Goal: Task Accomplishment & Management: Complete application form

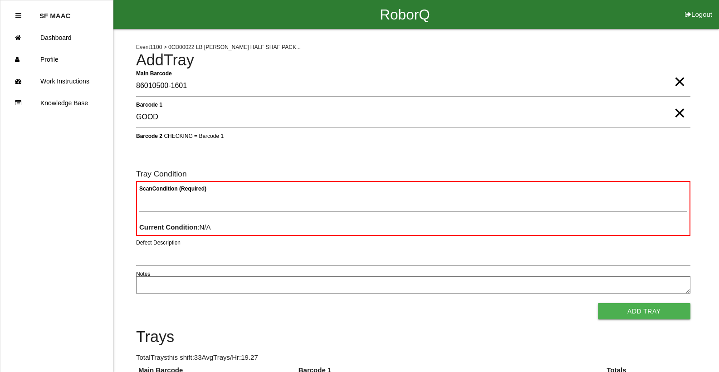
click at [677, 113] on span "×" at bounding box center [680, 104] width 12 height 18
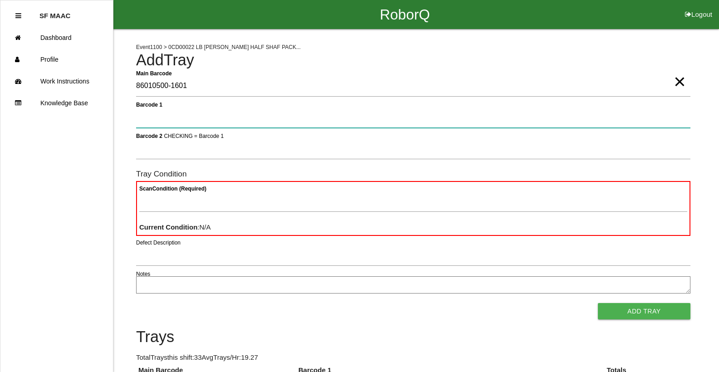
click at [679, 118] on 1 "Barcode 1" at bounding box center [413, 117] width 554 height 21
type 1 "330A00CF9A3700C00031956C"
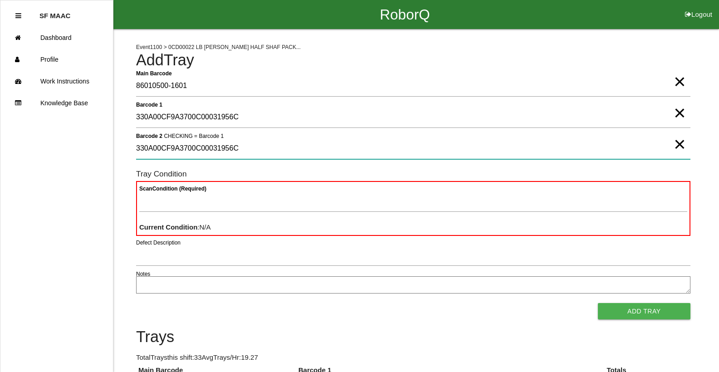
type 2 "330A00CF9A3700C00031956C"
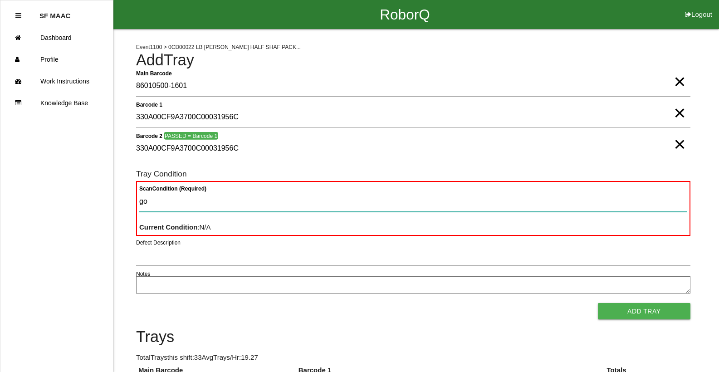
type Condition "goo"
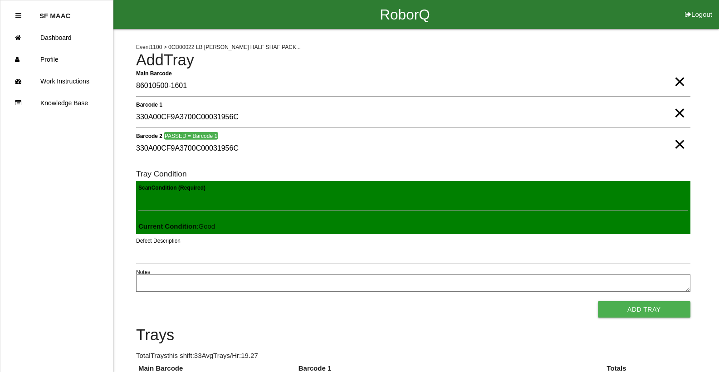
click at [598, 301] on button "Add Tray" at bounding box center [644, 309] width 93 height 16
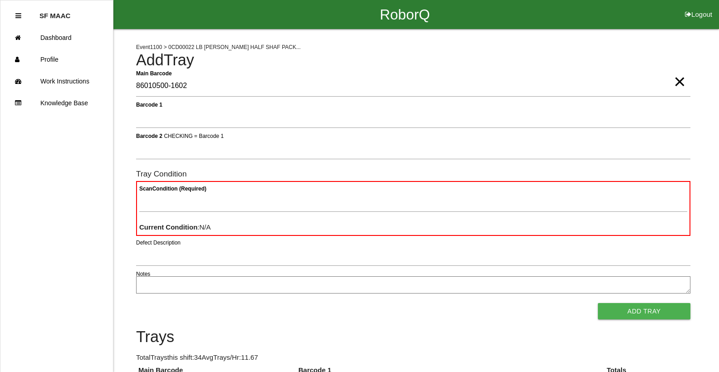
type Barcode "86010500-1602"
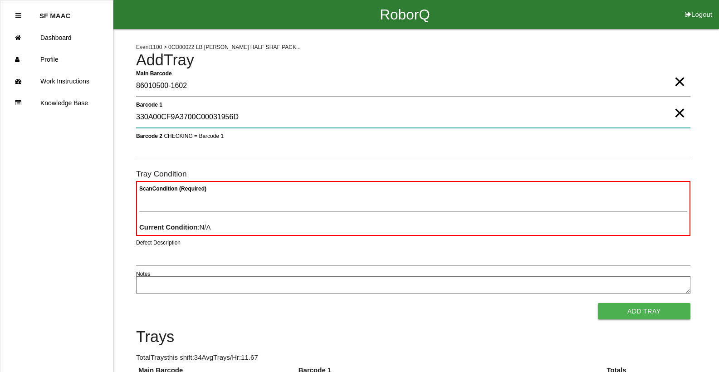
type 1 "330A00CF9A3700C00031956D"
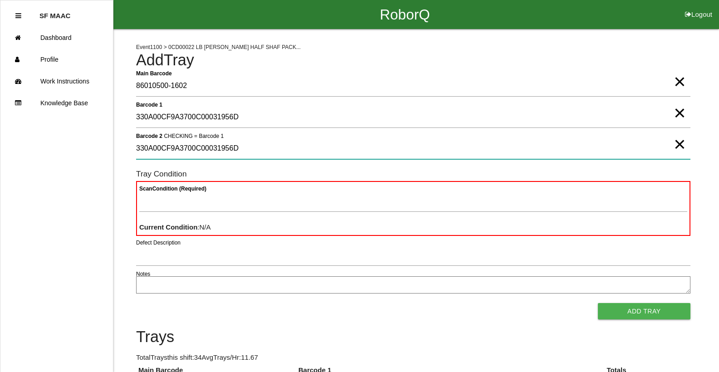
type 2 "330A00CF9A3700C00031956D"
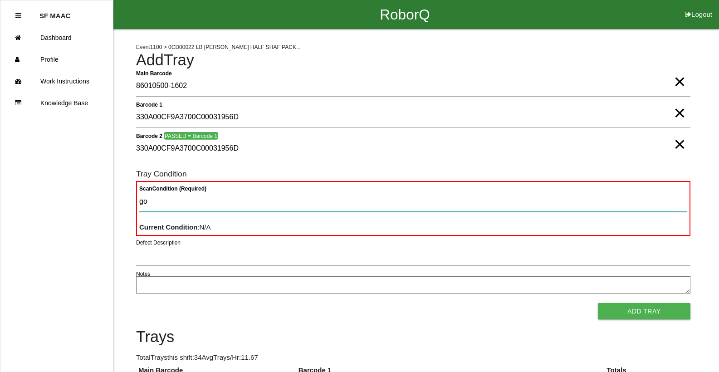
type Condition "goo"
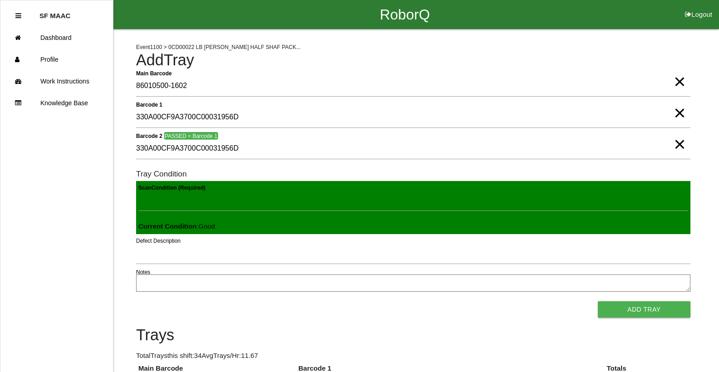
click at [598, 301] on button "Add Tray" at bounding box center [644, 309] width 93 height 16
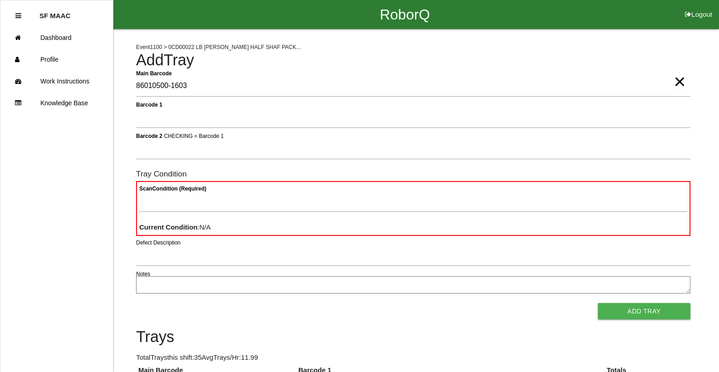
type Barcode "86010500-1603"
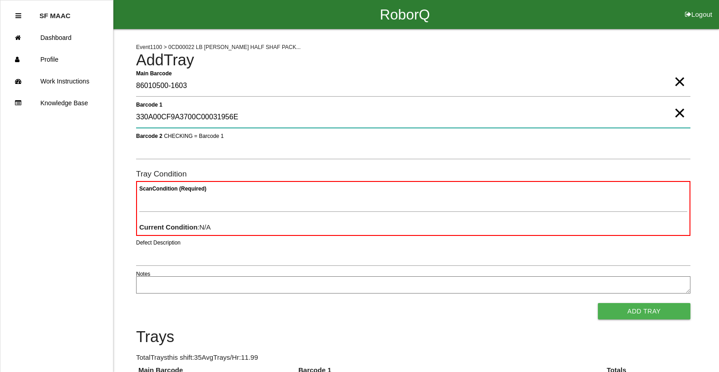
type 1 "330A00CF9A3700C00031956E"
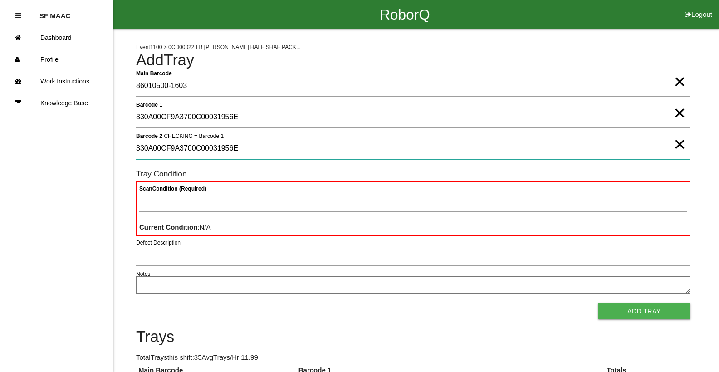
type 2 "330A00CF9A3700C00031956E"
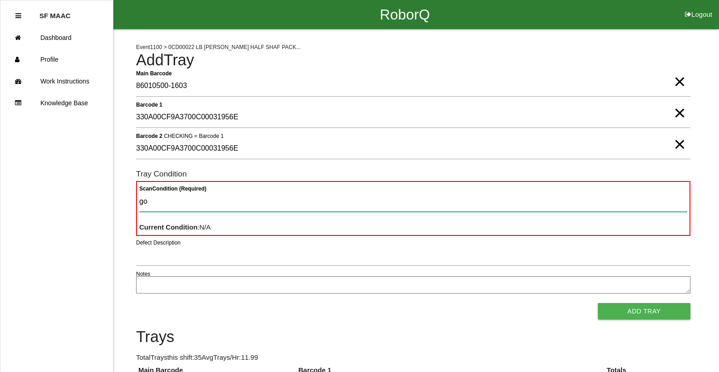
type Condition "goo"
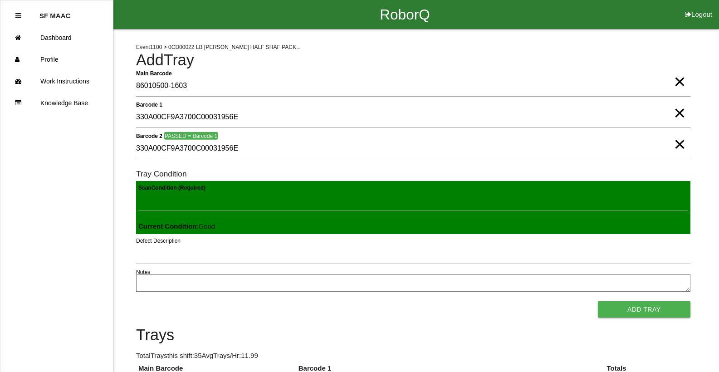
click at [598, 301] on button "Add Tray" at bounding box center [644, 309] width 93 height 16
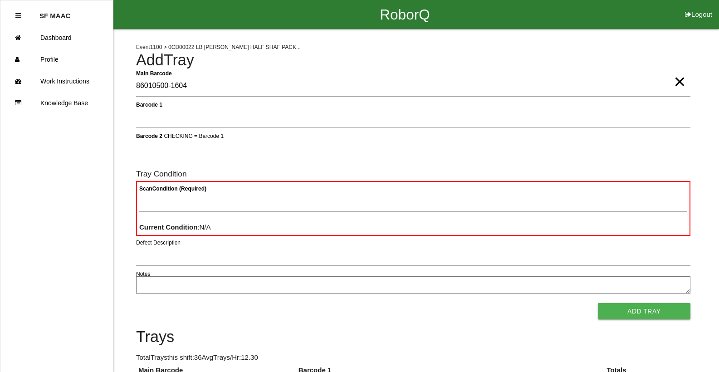
type Barcode "86010500-1604"
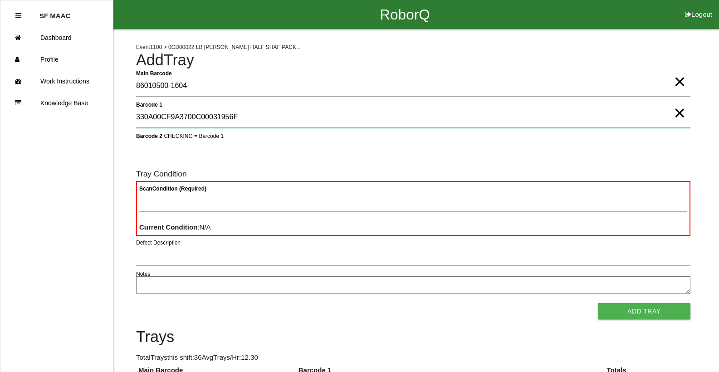
type 1 "330A00CF9A3700C00031956F"
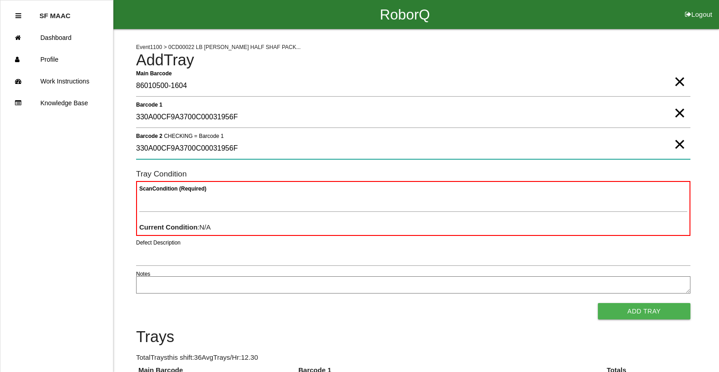
type 2 "330A00CF9A3700C00031956F"
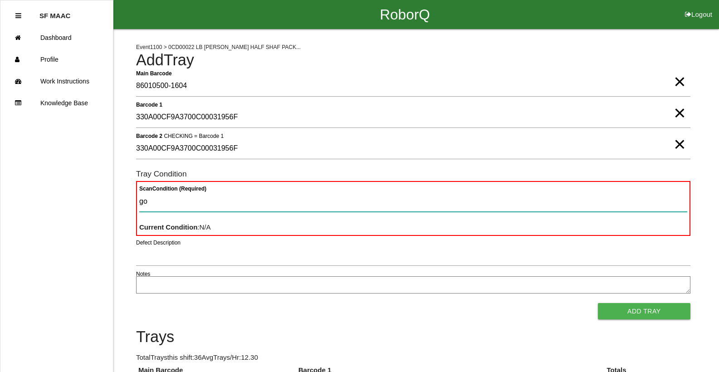
type Condition "goo"
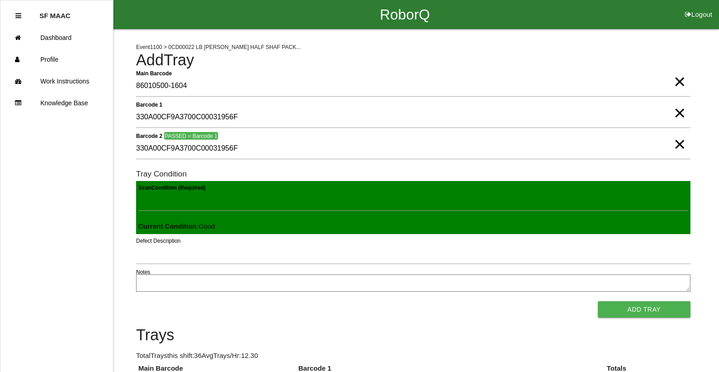
click at [598, 301] on button "Add Tray" at bounding box center [644, 309] width 93 height 16
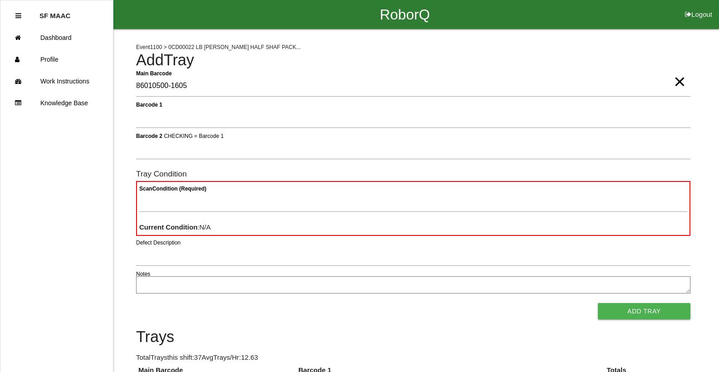
type Barcode "86010500-1605"
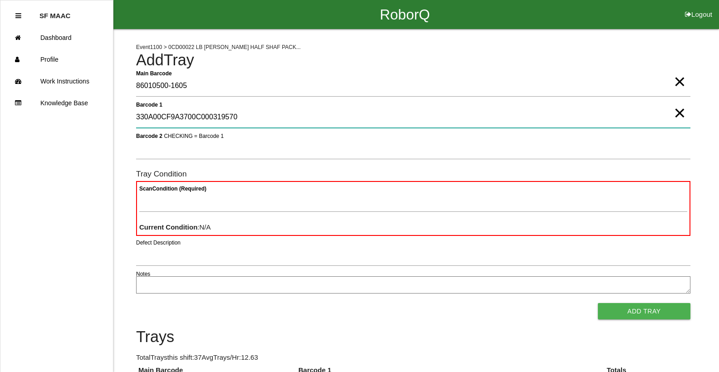
type 1 "330A00CF9A3700C000319570"
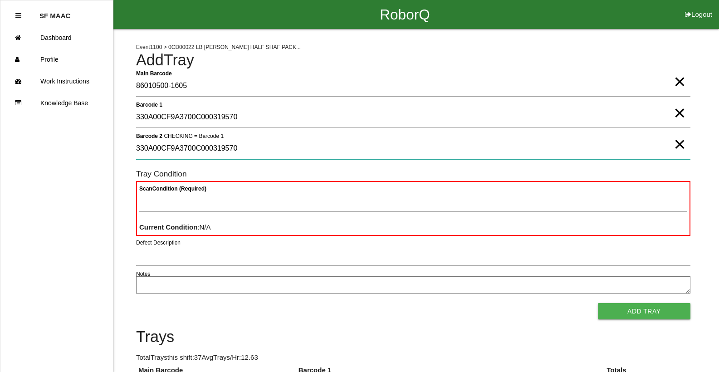
type 2 "330A00CF9A3700C000319570"
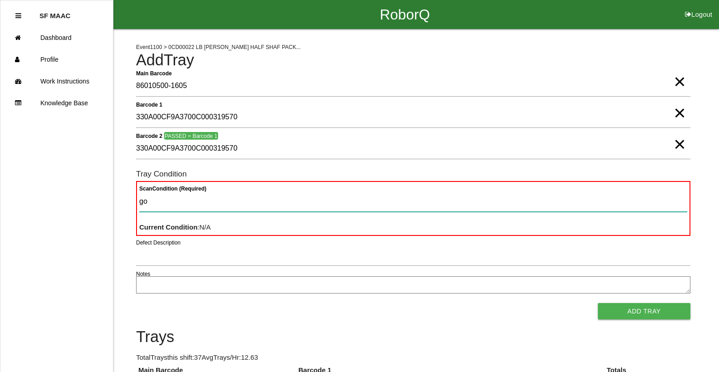
type Condition "goo"
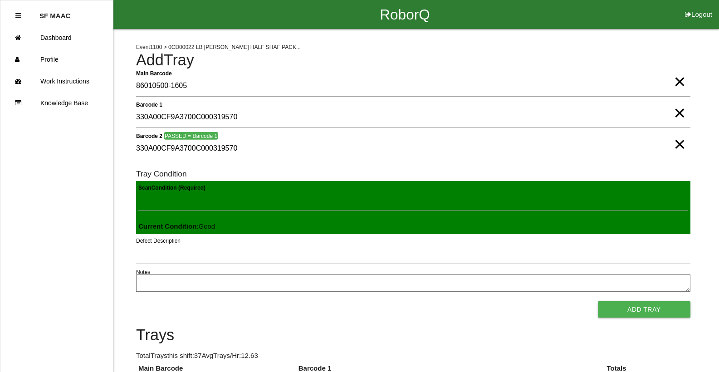
click at [598, 301] on button "Add Tray" at bounding box center [644, 309] width 93 height 16
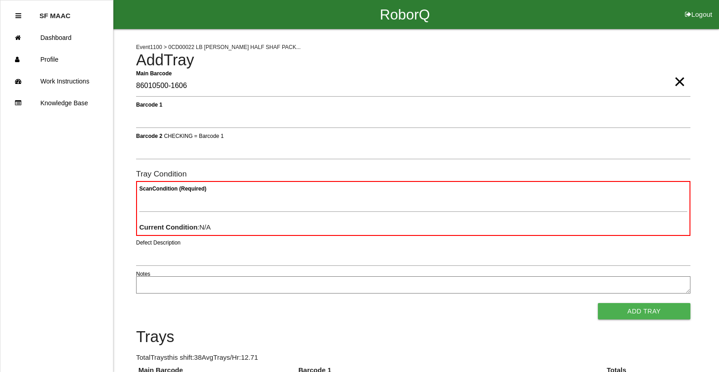
type Barcode "86010500-1606"
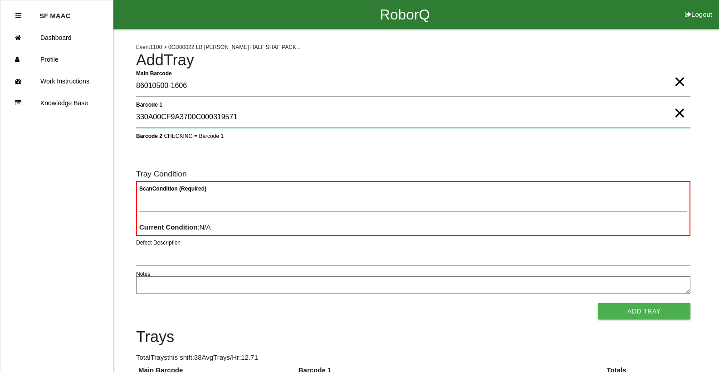
type 1 "330A00CF9A3700C000319571"
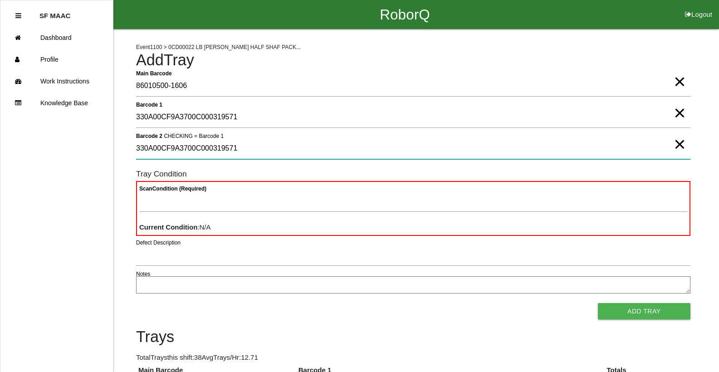
type 2 "330A00CF9A3700C000319571"
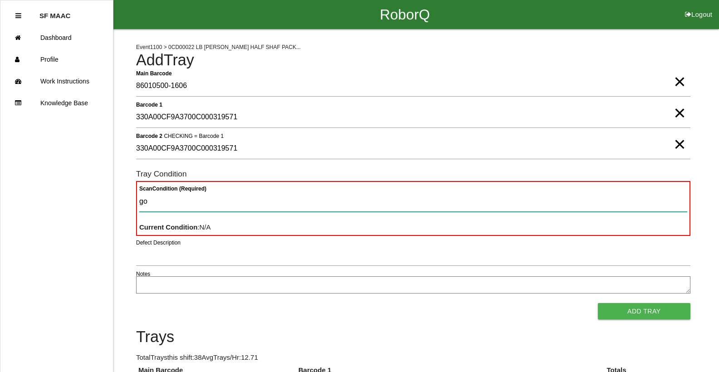
type Condition "goo"
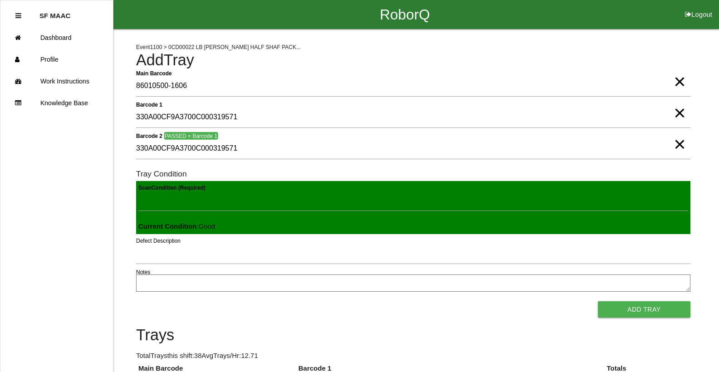
click at [598, 301] on button "Add Tray" at bounding box center [644, 309] width 93 height 16
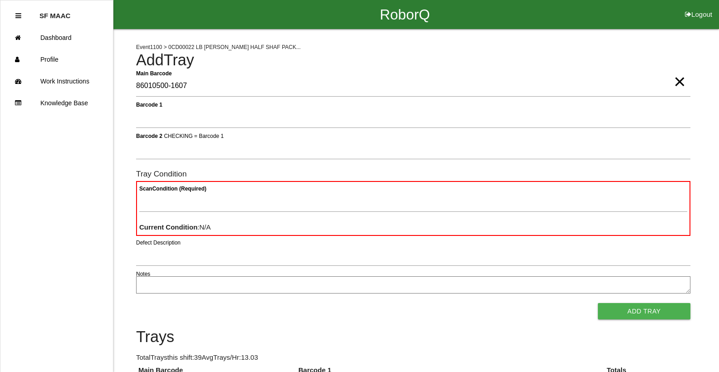
type Barcode "86010500-1607"
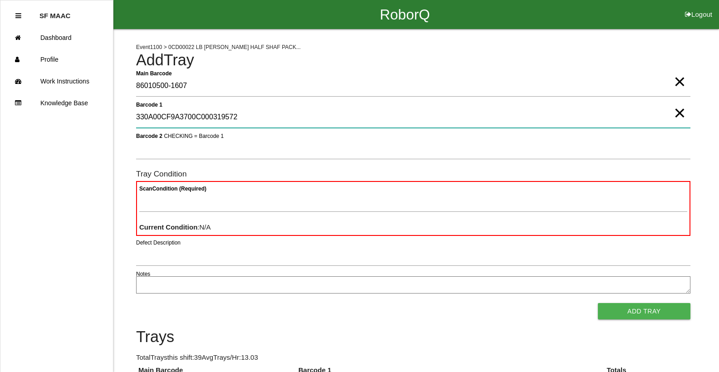
type 1 "330A00CF9A3700C000319572"
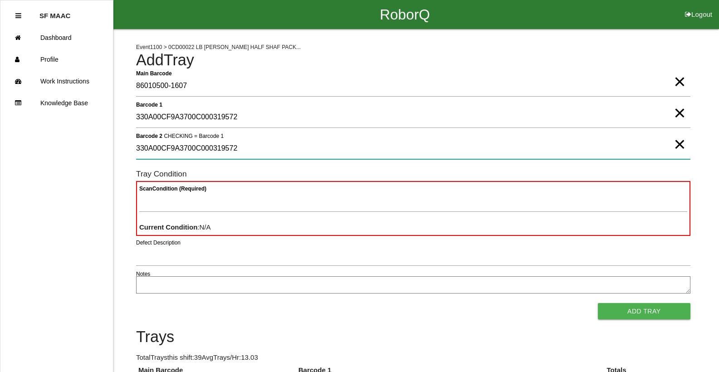
type 2 "330A00CF9A3700C000319572"
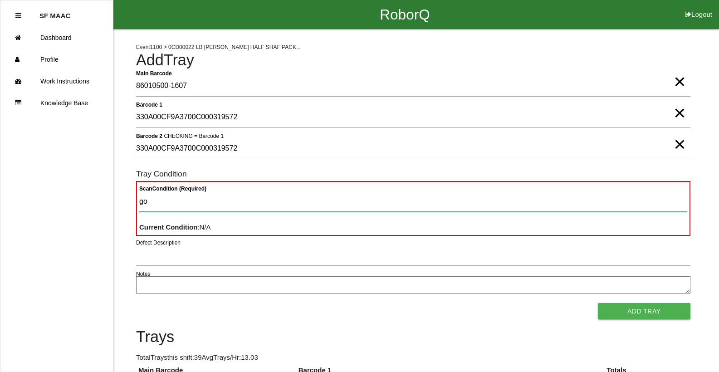
type Condition "goo"
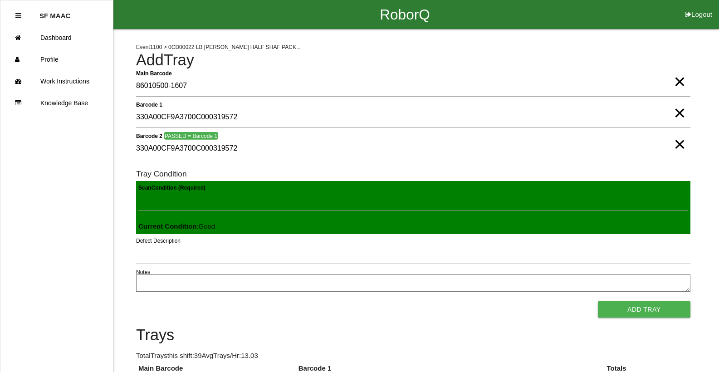
click at [598, 301] on button "Add Tray" at bounding box center [644, 309] width 93 height 16
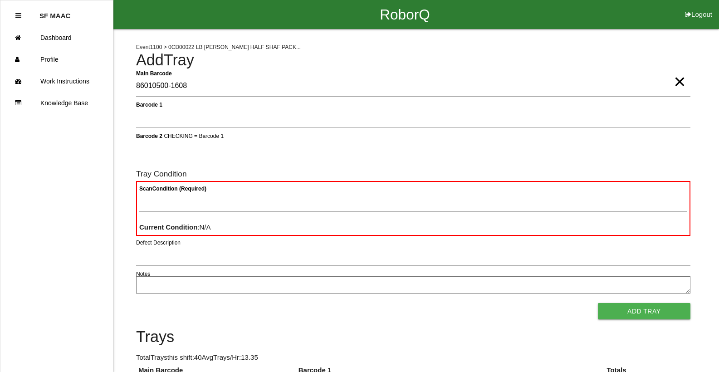
type Barcode "86010500-1608"
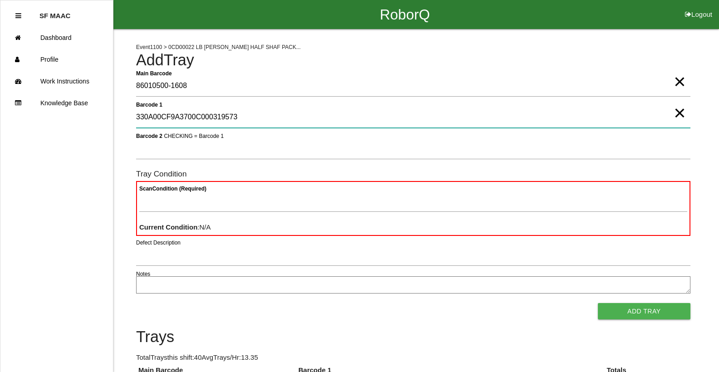
type 1 "330A00CF9A3700C000319573"
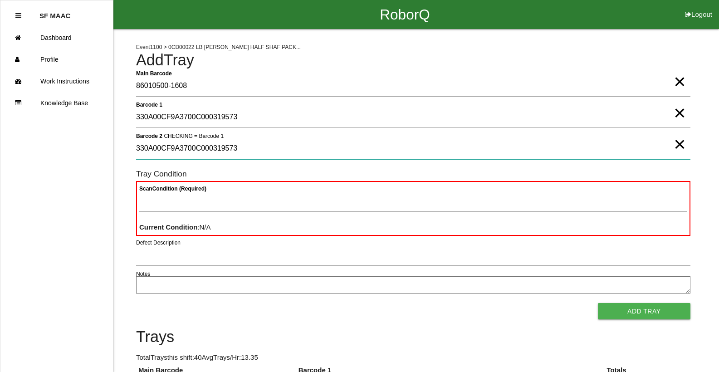
type 2 "330A00CF9A3700C000319573"
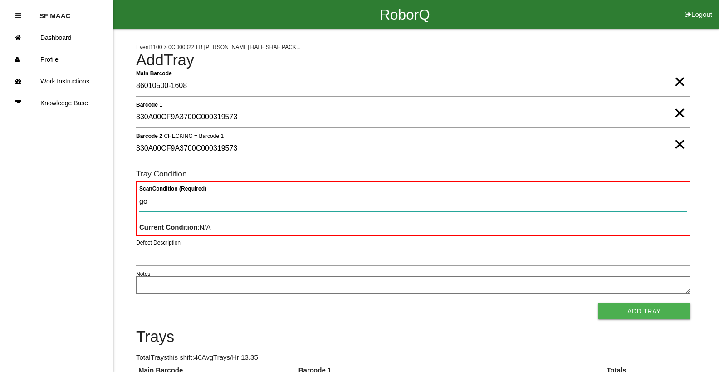
type Condition "goo"
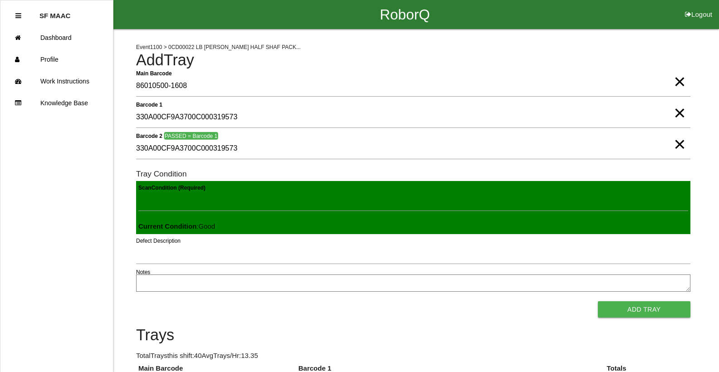
click at [598, 301] on button "Add Tray" at bounding box center [644, 309] width 93 height 16
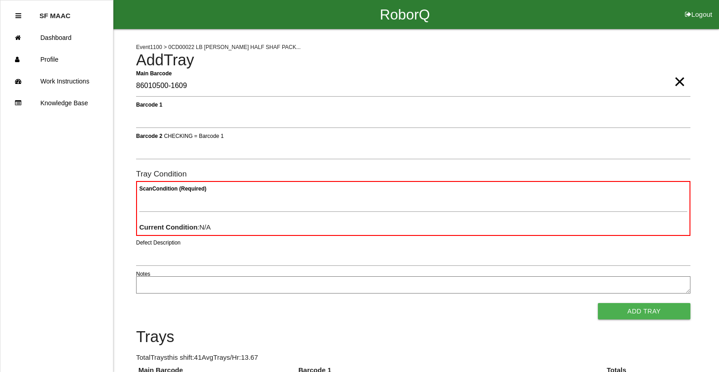
type Barcode "86010500-1609"
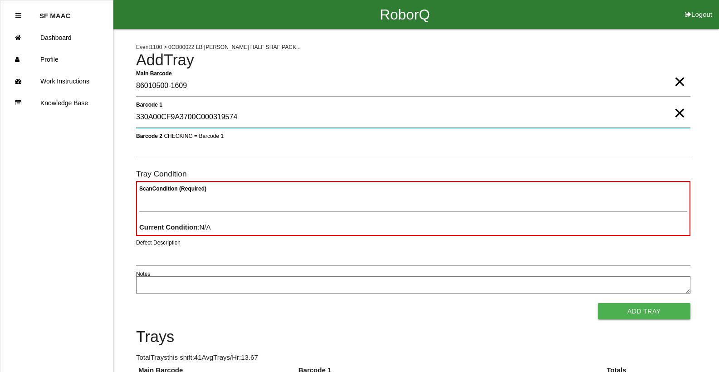
type 1 "330A00CF9A3700C000319574"
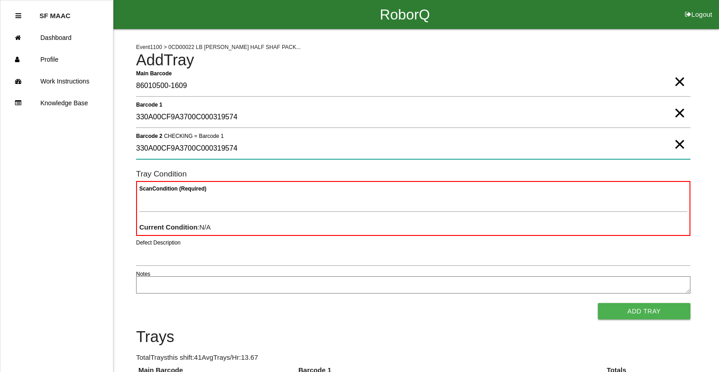
type 2 "330A00CF9A3700C000319574"
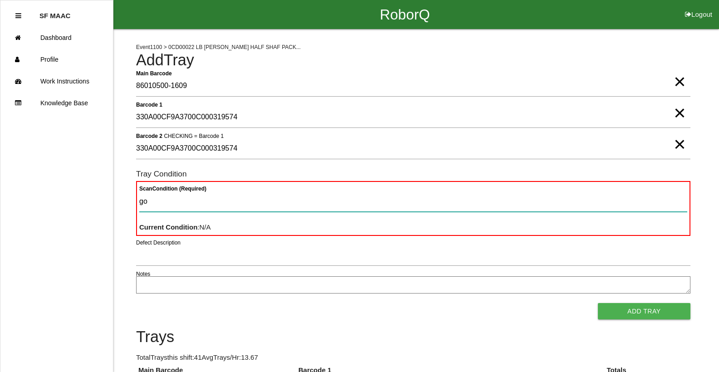
type Condition "goo"
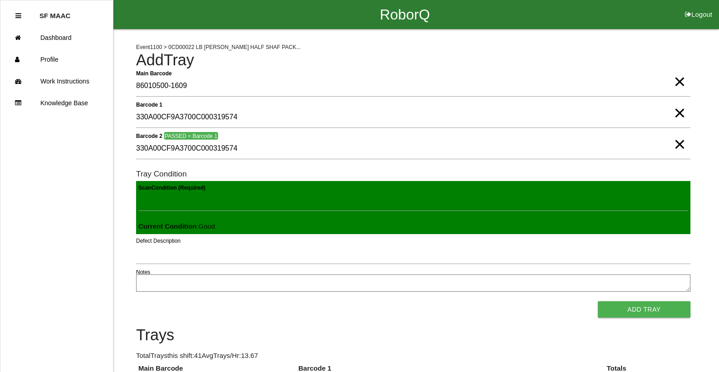
click at [598, 301] on button "Add Tray" at bounding box center [644, 309] width 93 height 16
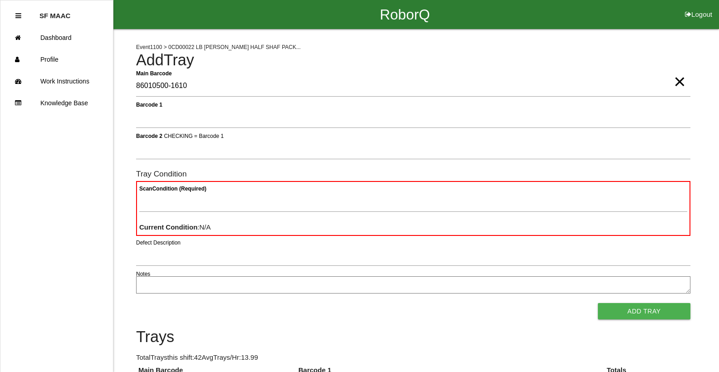
type Barcode "86010500-1610"
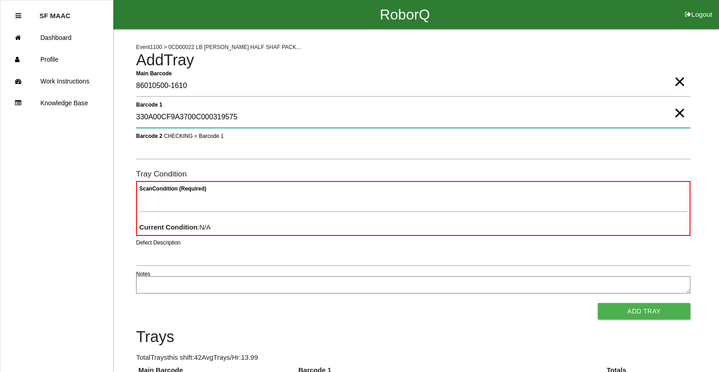
type 1 "330A00CF9A3700C000319575"
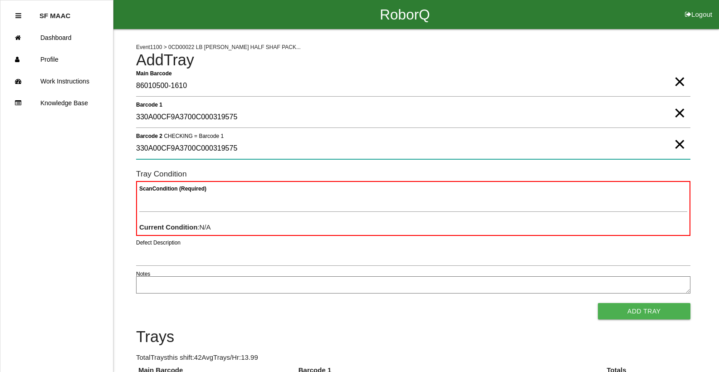
type 2 "330A00CF9A3700C000319575"
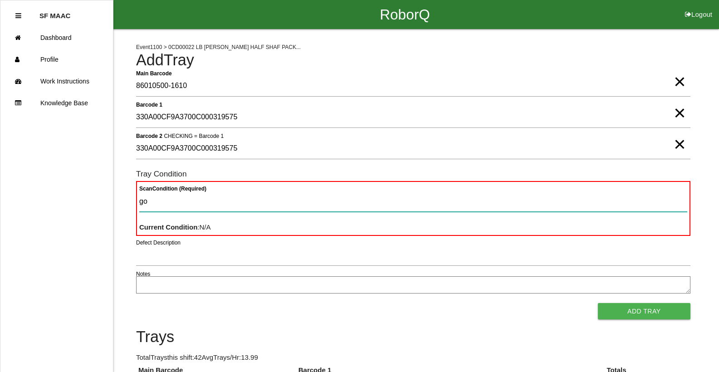
type Condition "goo"
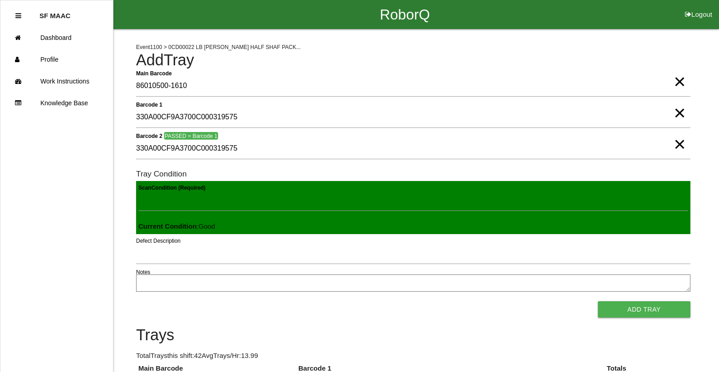
click at [598, 301] on button "Add Tray" at bounding box center [644, 309] width 93 height 16
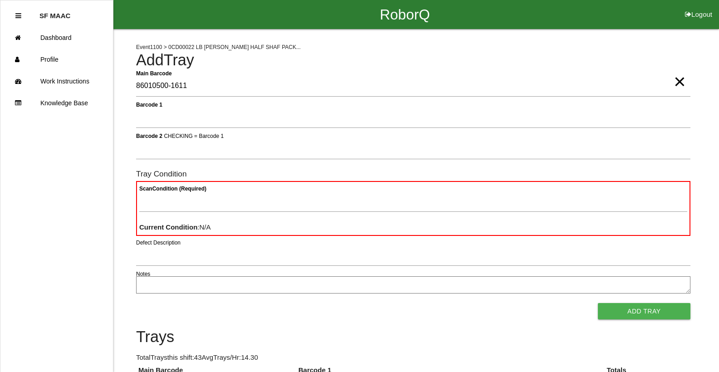
type Barcode "86010500-1611"
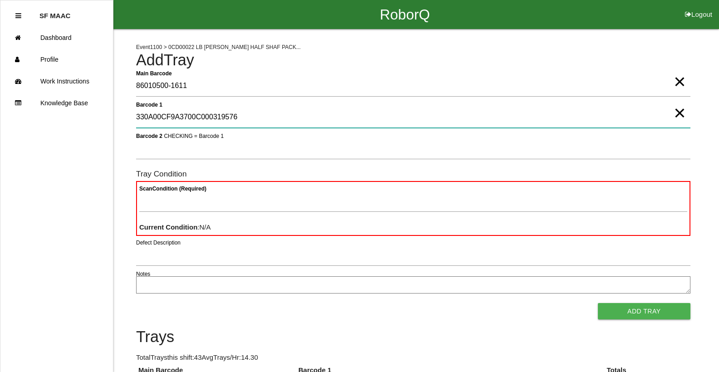
type 1 "330A00CF9A3700C000319576"
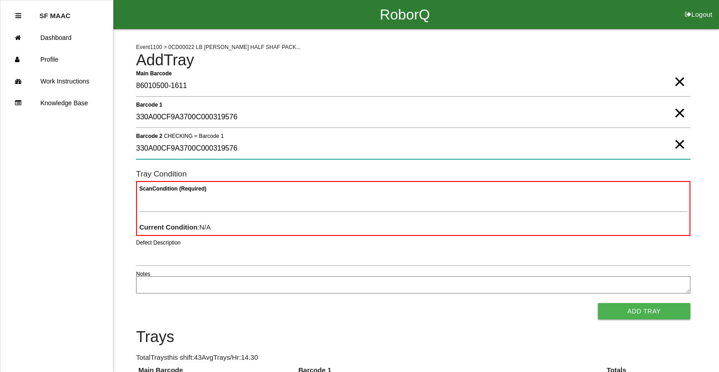
type 2 "330A00CF9A3700C000319576"
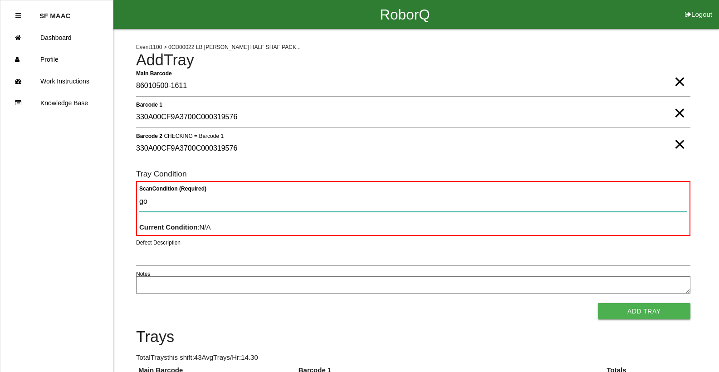
type Condition "goo"
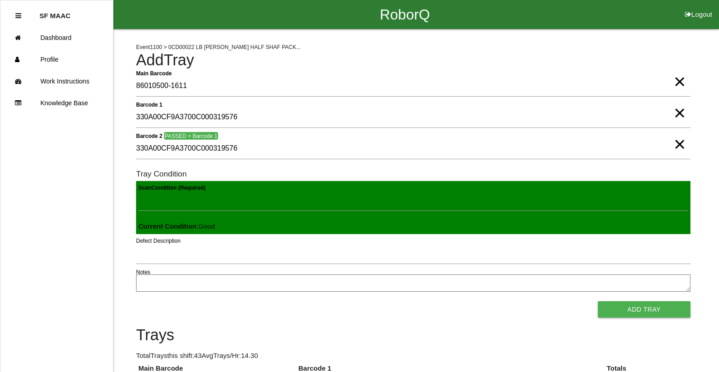
click at [598, 301] on button "Add Tray" at bounding box center [644, 309] width 93 height 16
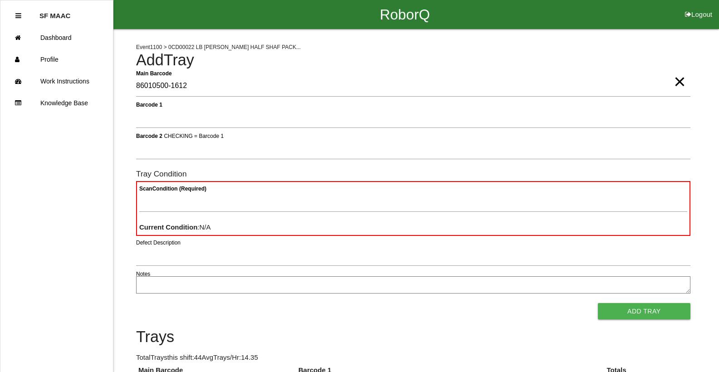
type Barcode "86010500-1612"
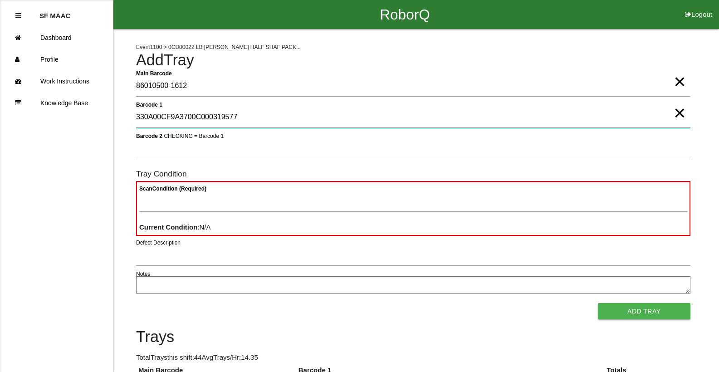
type 1 "330A00CF9A3700C000319577"
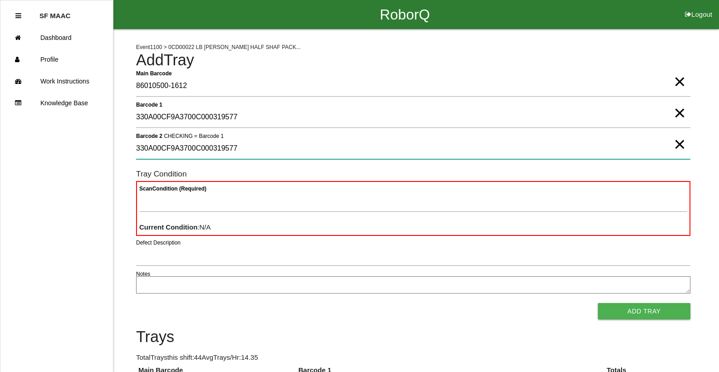
type 2 "330A00CF9A3700C000319577"
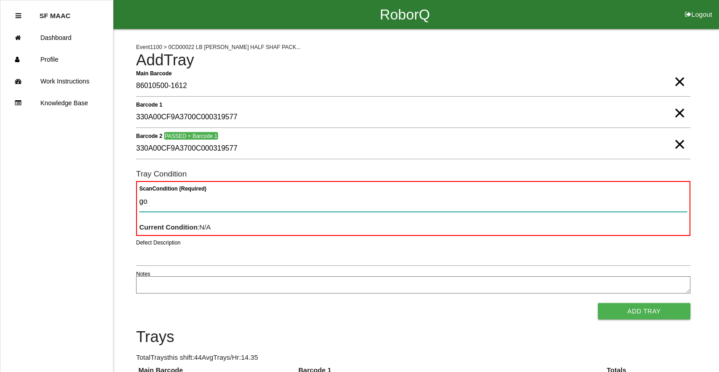
type Condition "goo"
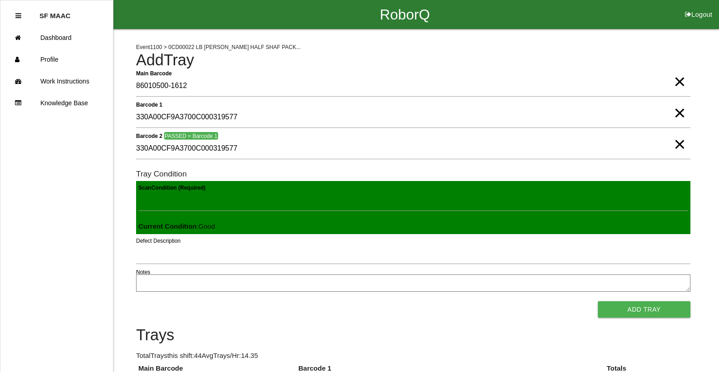
click at [598, 301] on button "Add Tray" at bounding box center [644, 309] width 93 height 16
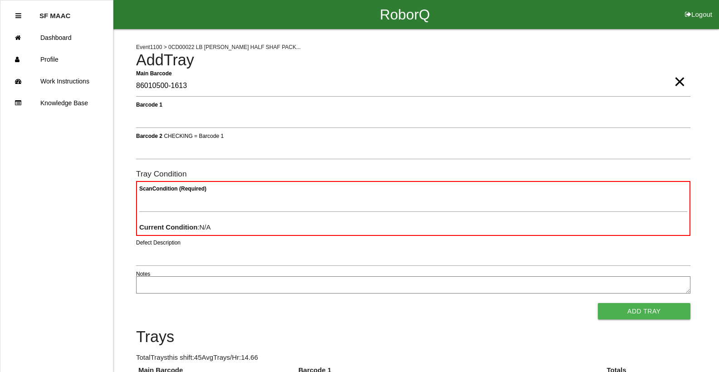
type Barcode "86010500-1613"
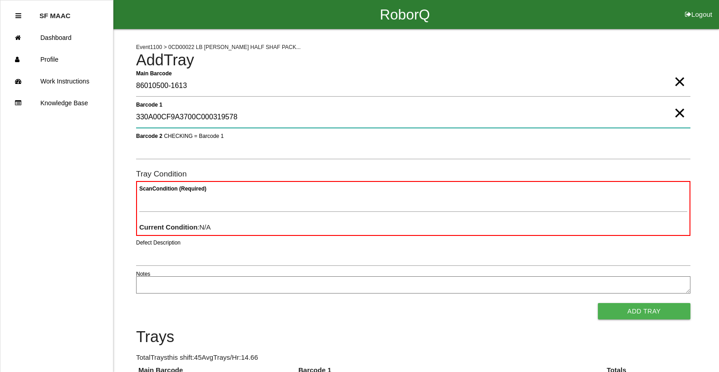
type 1 "330A00CF9A3700C000319578"
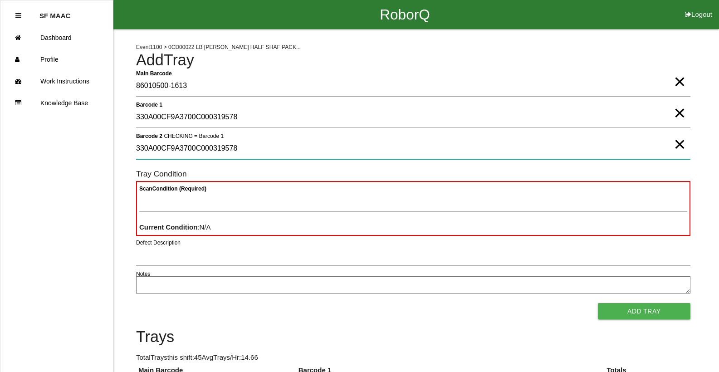
type 2 "330A00CF9A3700C000319578"
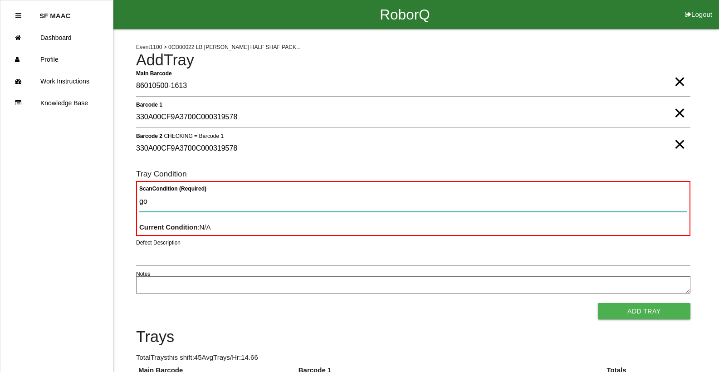
type Condition "goo"
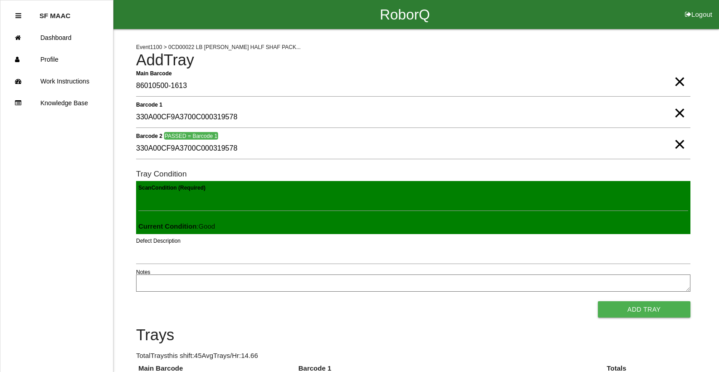
click at [598, 301] on button "Add Tray" at bounding box center [644, 309] width 93 height 16
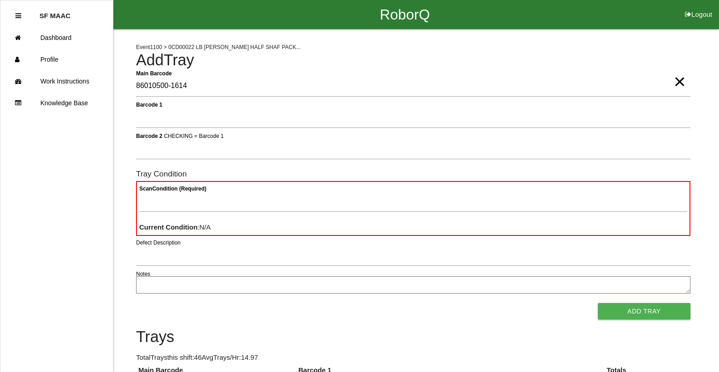
type Barcode "86010500-1614"
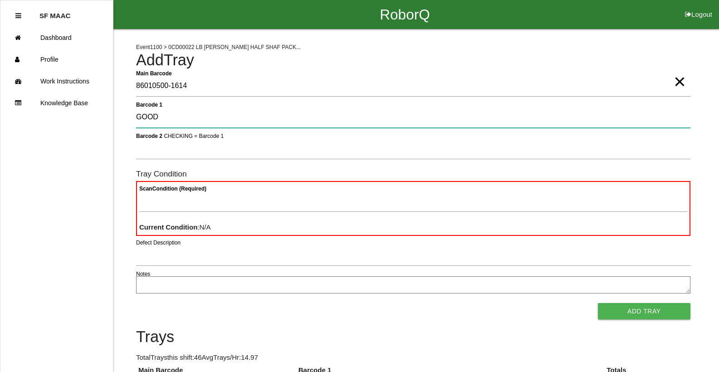
type 1 "GOOD"
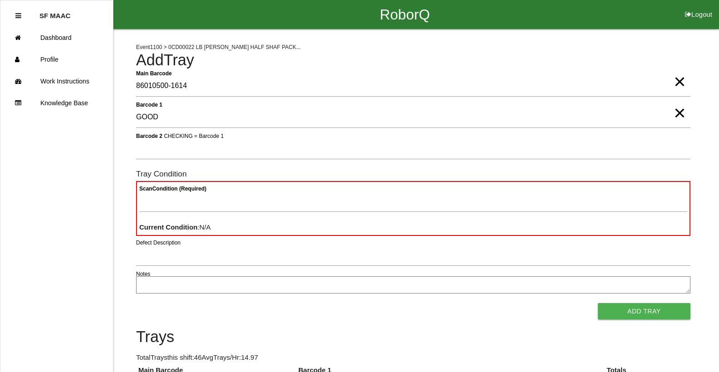
click at [681, 113] on span "×" at bounding box center [680, 104] width 12 height 18
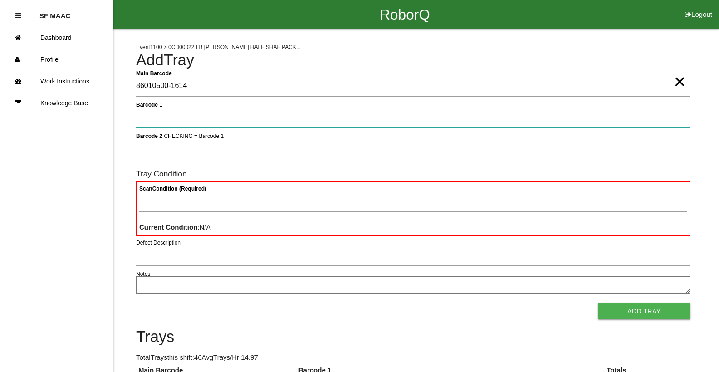
click at [657, 117] on 1 "Barcode 1" at bounding box center [413, 117] width 554 height 21
type 1 "330A00CF9A3700C000319579"
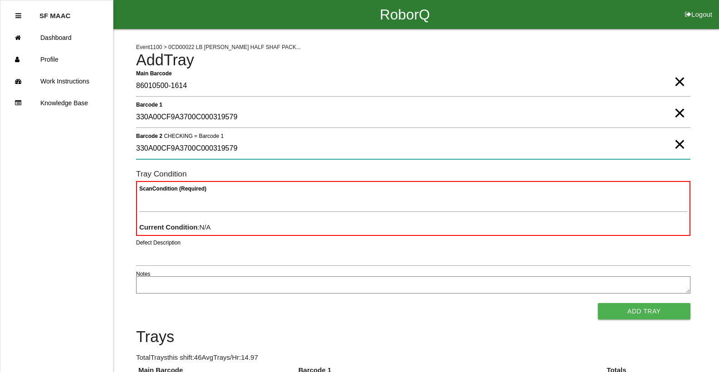
type 2 "330A00CF9A3700C000319579"
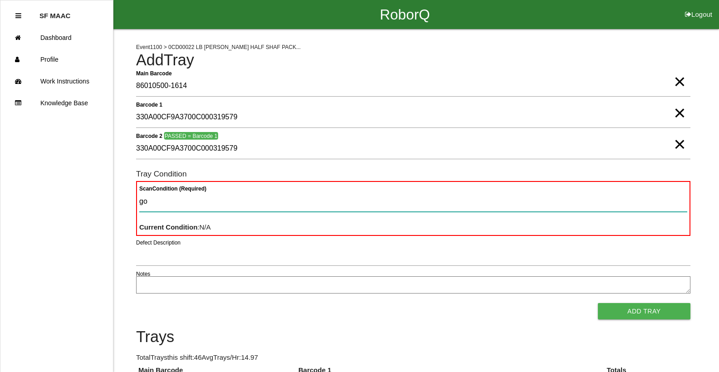
type Condition "goo"
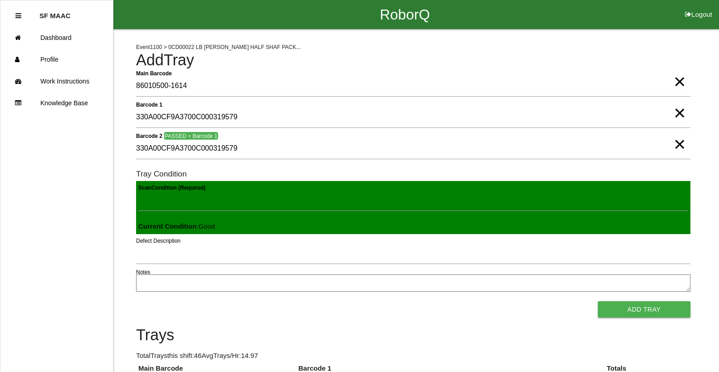
click at [598, 301] on button "Add Tray" at bounding box center [644, 309] width 93 height 16
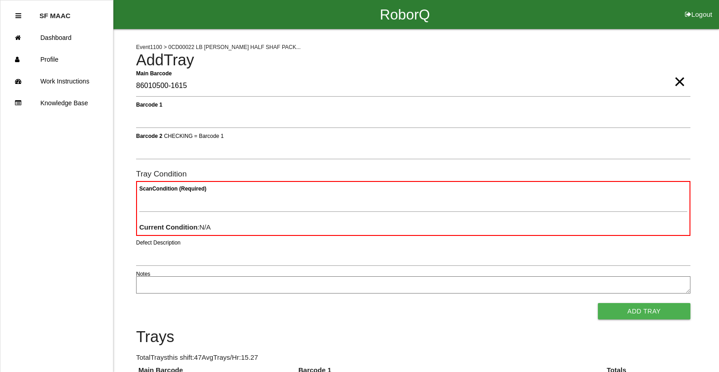
type Barcode "86010500-1615"
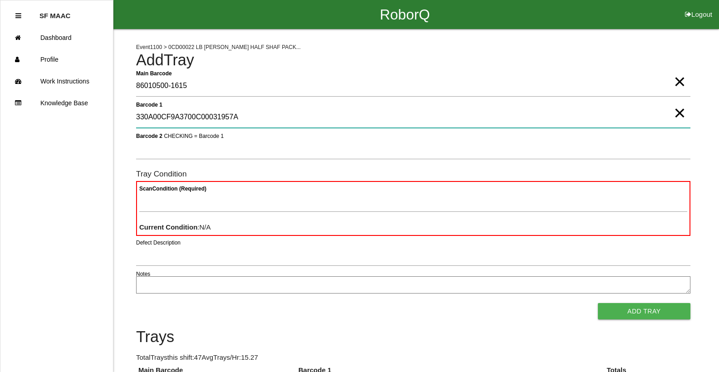
type 1 "330A00CF9A3700C00031957A"
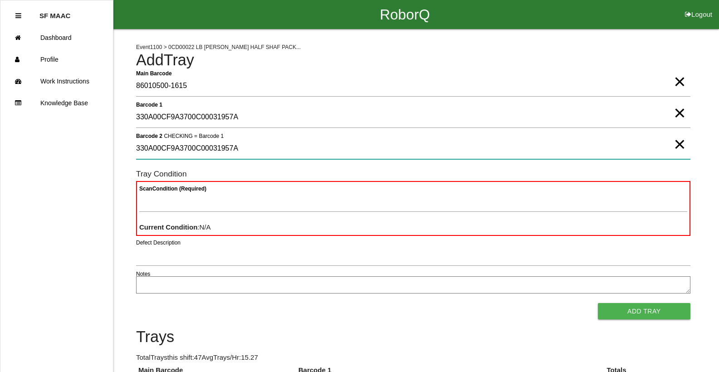
type 2 "330A00CF9A3700C00031957A"
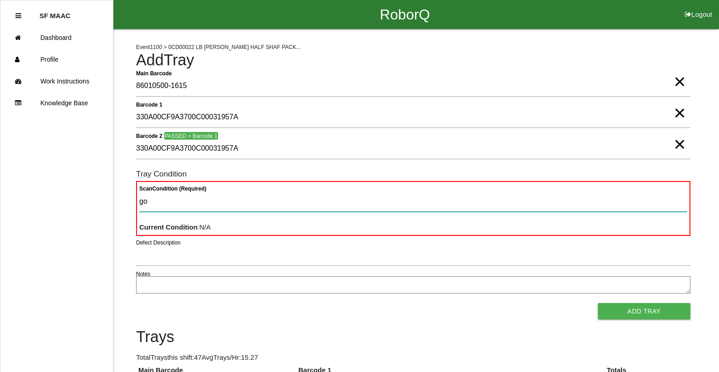
type Condition "goo"
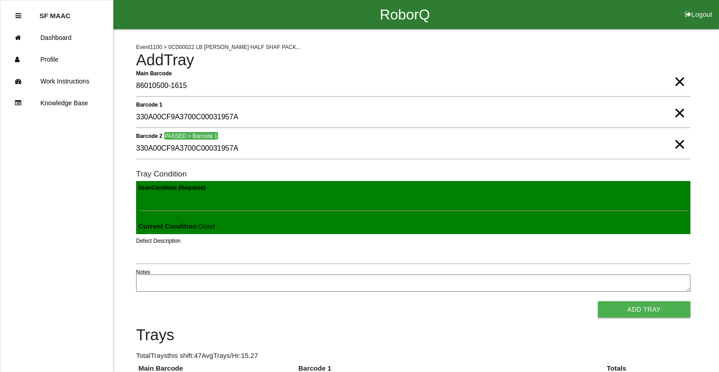
click at [598, 301] on button "Add Tray" at bounding box center [644, 309] width 93 height 16
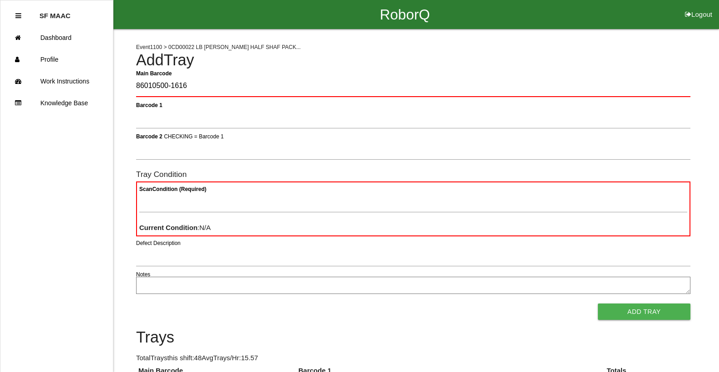
type Barcode "86010500-1616"
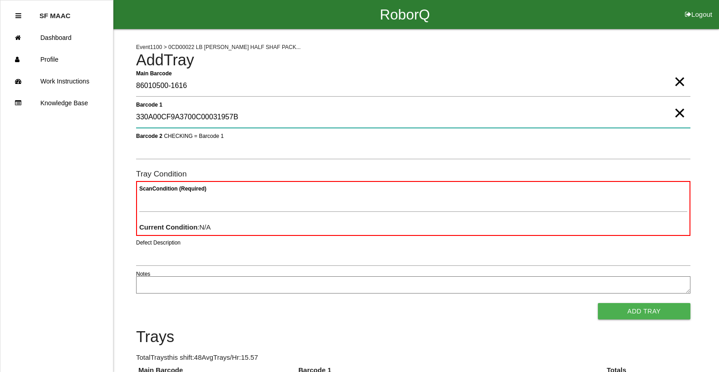
type 1 "330A00CF9A3700C00031957B"
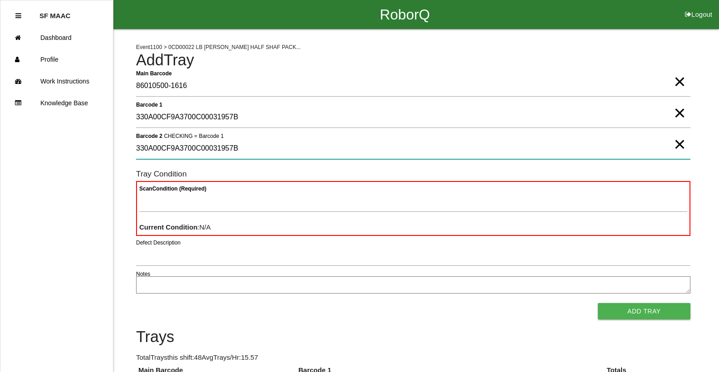
type 2 "330A00CF9A3700C00031957B"
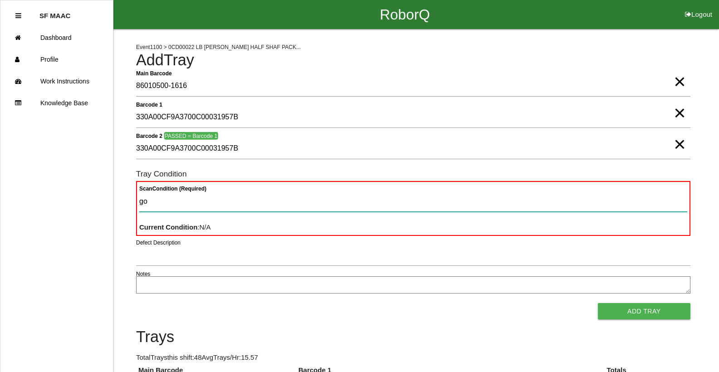
type Condition "goo"
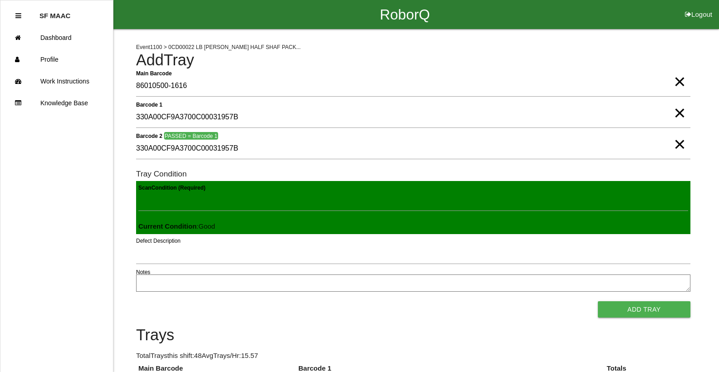
click at [598, 301] on button "Add Tray" at bounding box center [644, 309] width 93 height 16
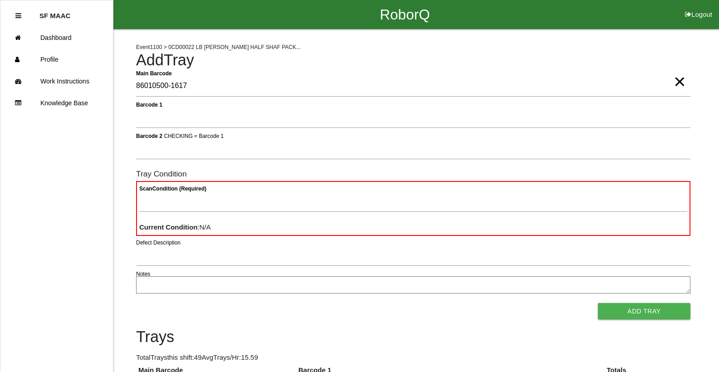
type Barcode "86010500-1617"
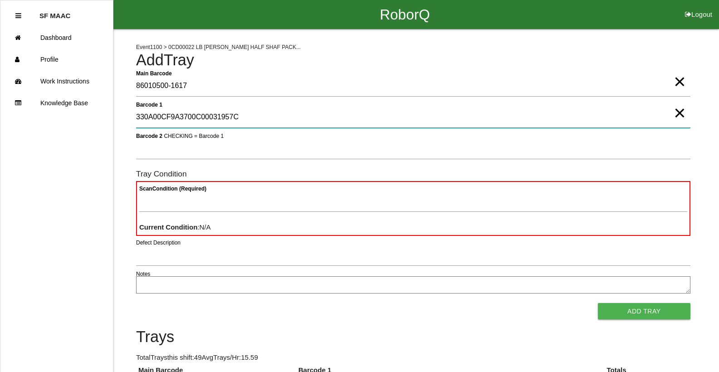
type 1 "330A00CF9A3700C00031957C"
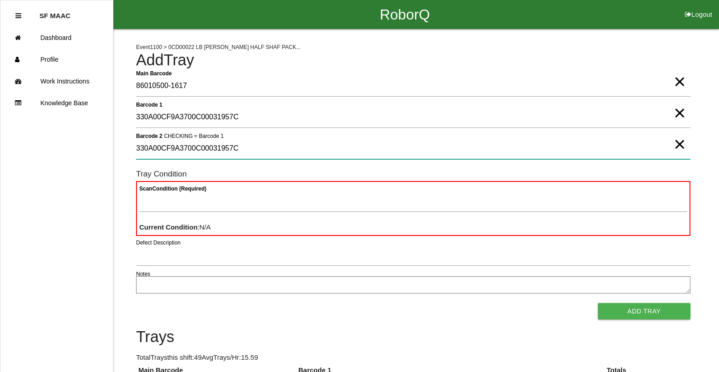
type 2 "330A00CF9A3700C00031957C"
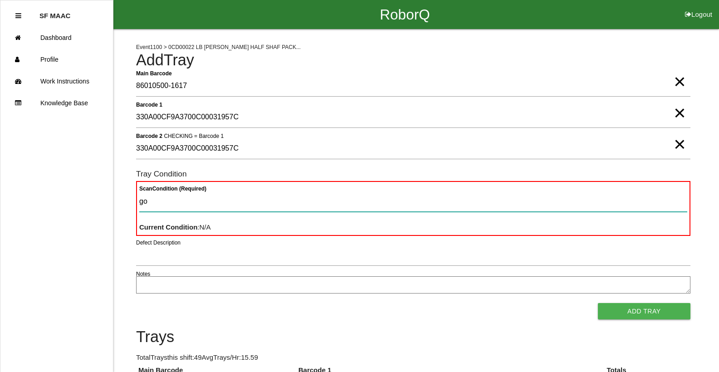
type Condition "goo"
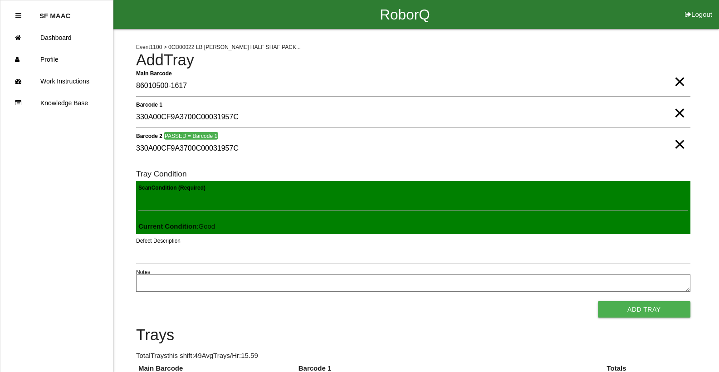
click at [598, 301] on button "Add Tray" at bounding box center [644, 309] width 93 height 16
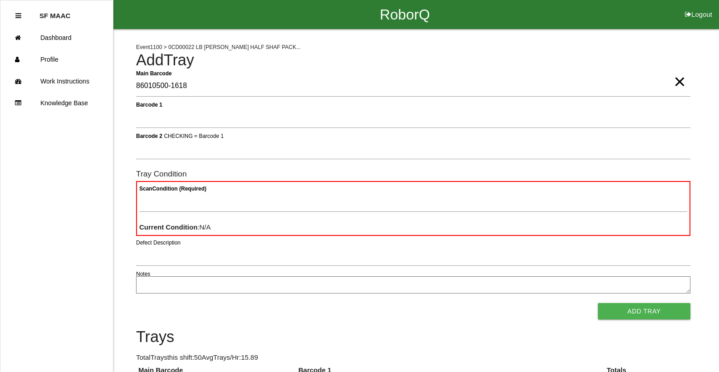
type Barcode "86010500-1618"
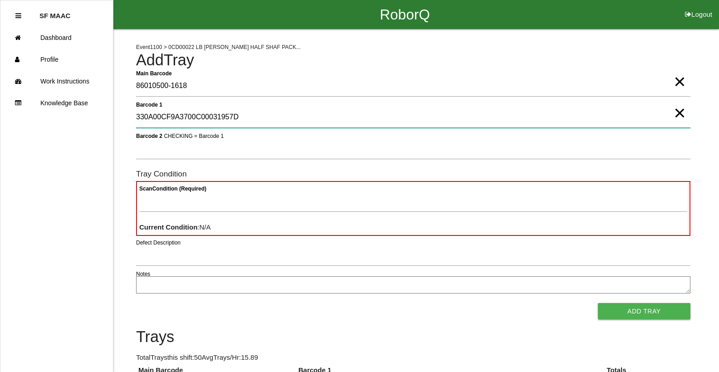
type 1 "330A00CF9A3700C00031957D"
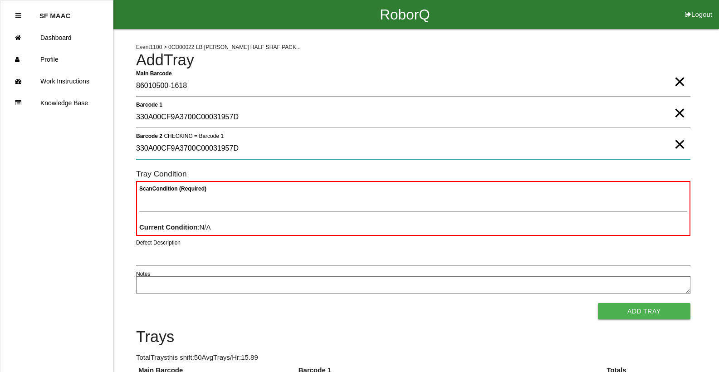
type 2 "330A00CF9A3700C00031957D"
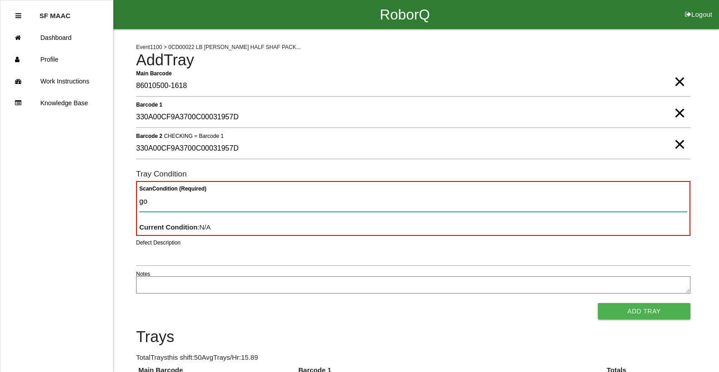
type Condition "goo"
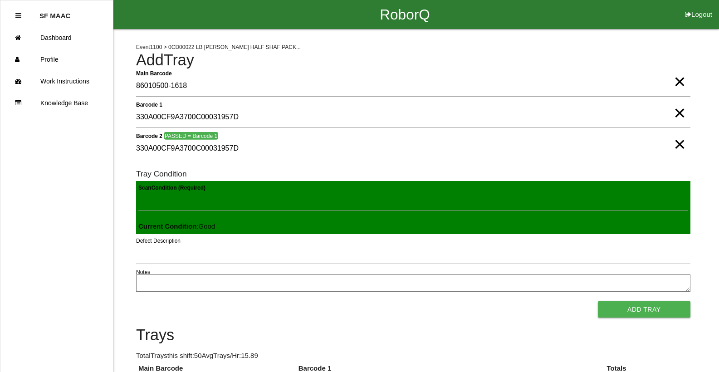
click at [598, 301] on button "Add Tray" at bounding box center [644, 309] width 93 height 16
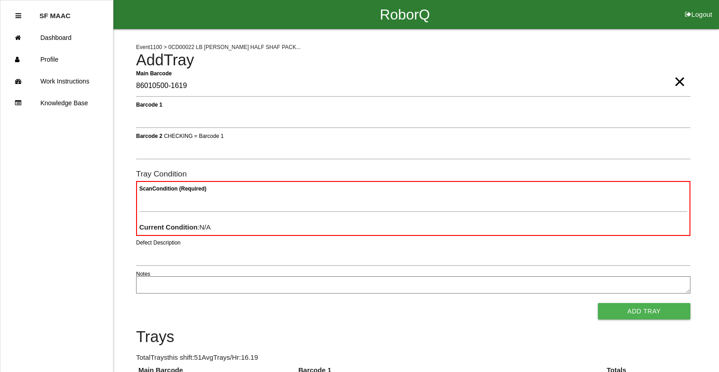
type Barcode "86010500-1619"
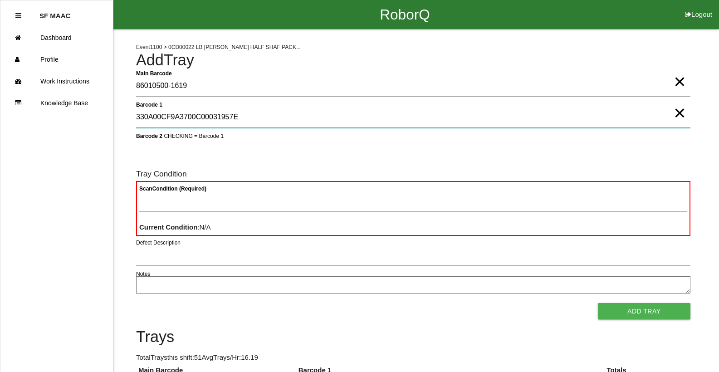
type 1 "330A00CF9A3700C00031957E"
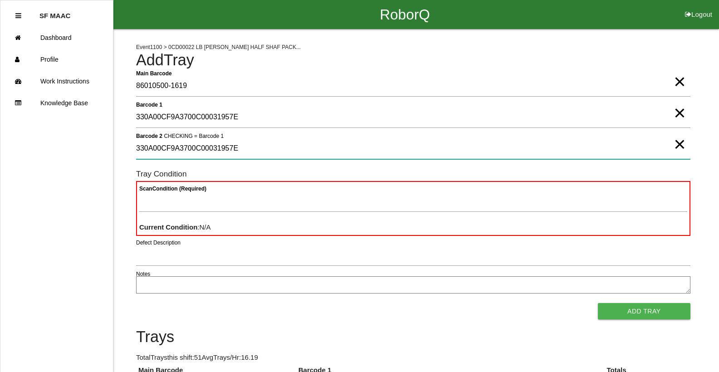
type 2 "330A00CF9A3700C00031957E"
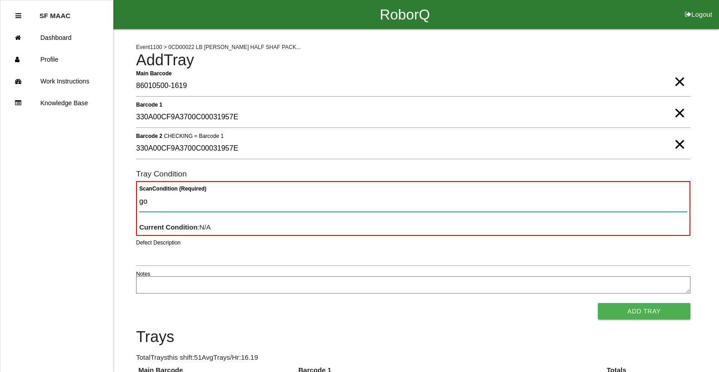
type Condition "goo"
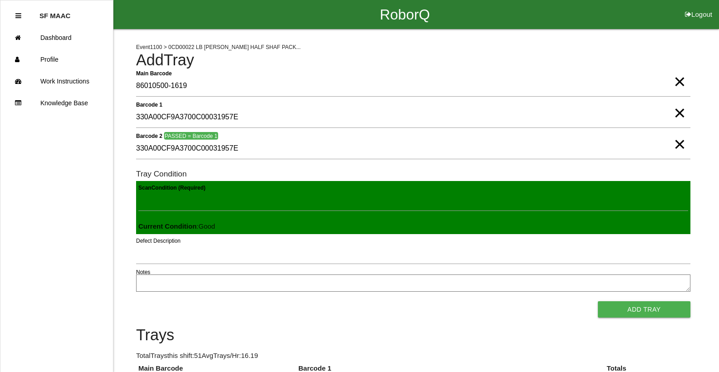
click at [598, 301] on button "Add Tray" at bounding box center [644, 309] width 93 height 16
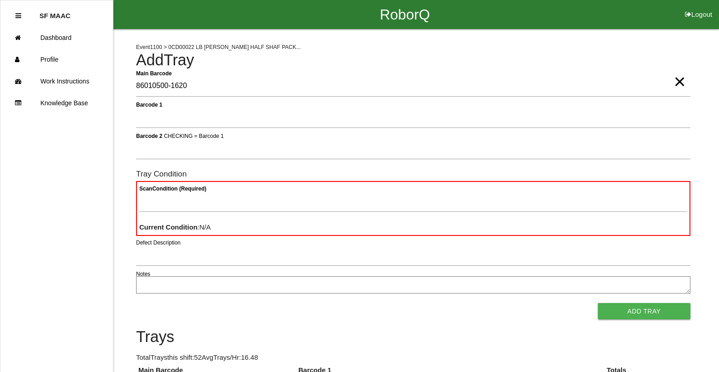
type Barcode "86010500-1620"
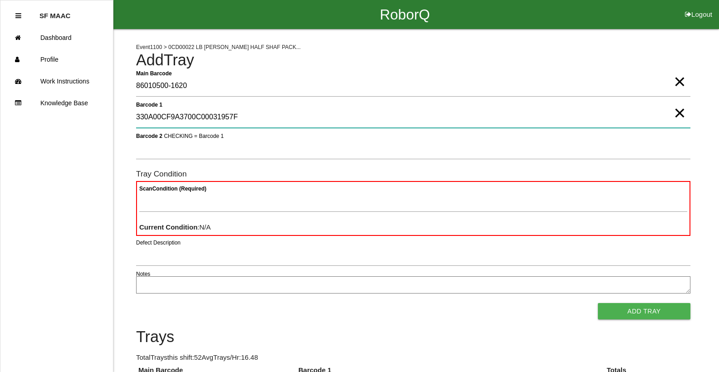
type 1 "330A00CF9A3700C00031957F"
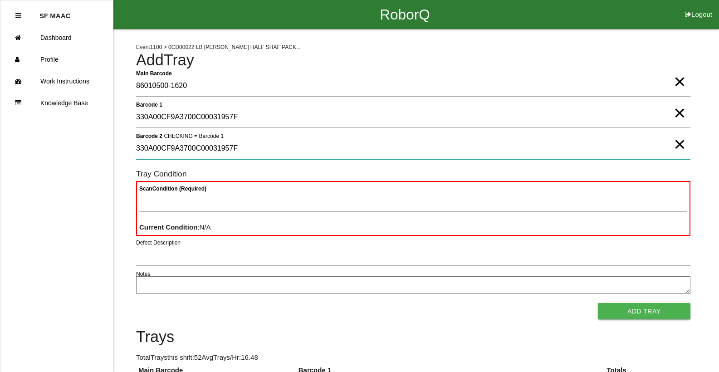
type 2 "330A00CF9A3700C00031957F"
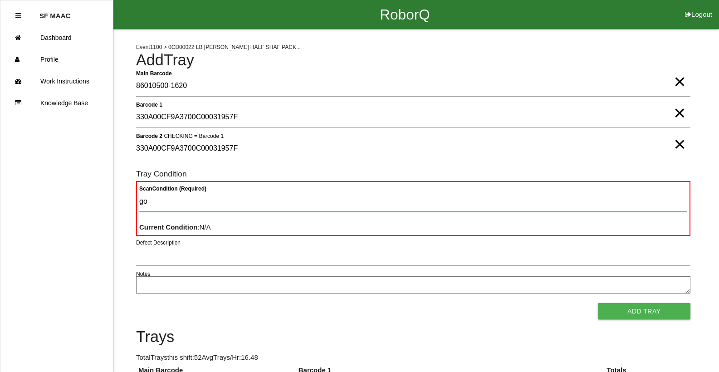
type Condition "goo"
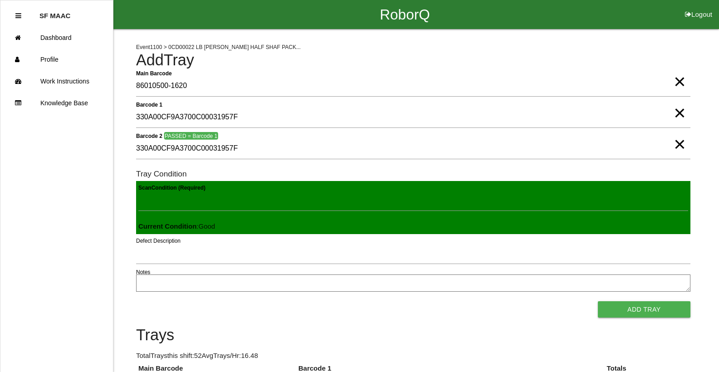
click at [598, 301] on button "Add Tray" at bounding box center [644, 309] width 93 height 16
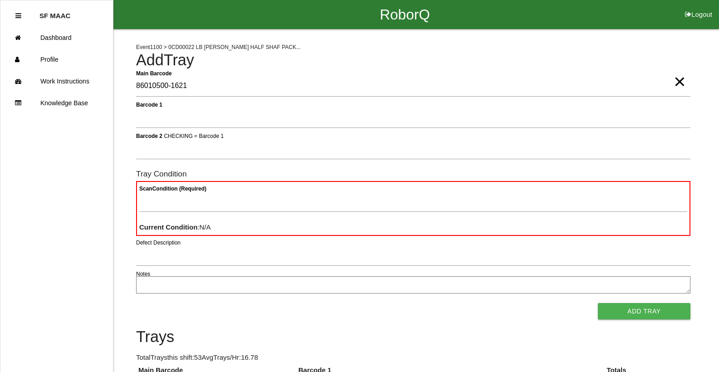
type Barcode "86010500-1621"
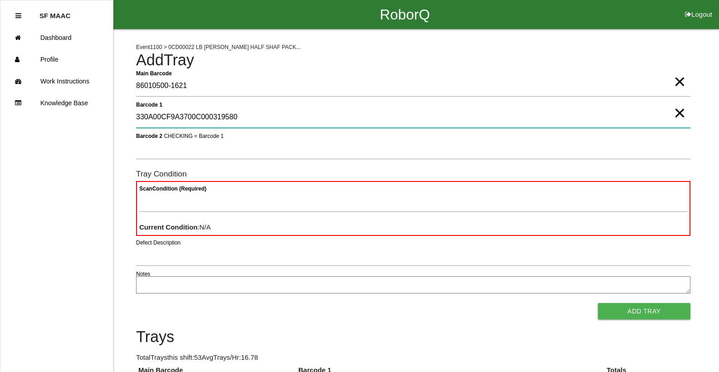
type 1 "330A00CF9A3700C000319580"
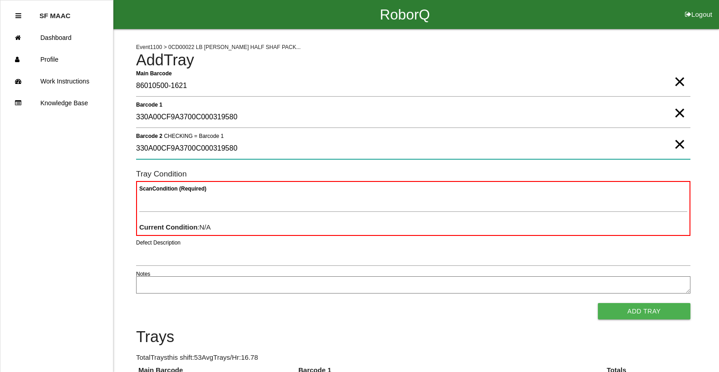
type 2 "330A00CF9A3700C000319580"
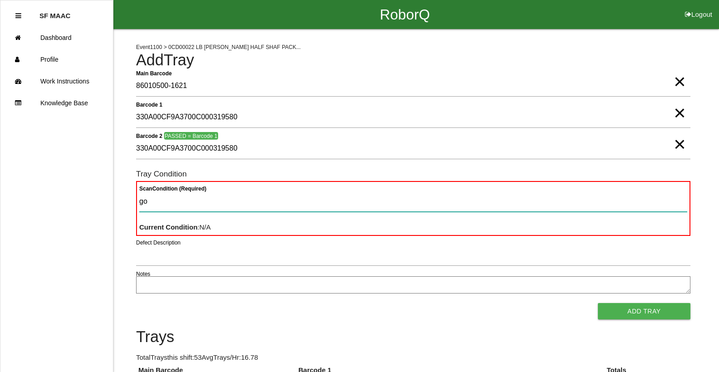
type Condition "goo"
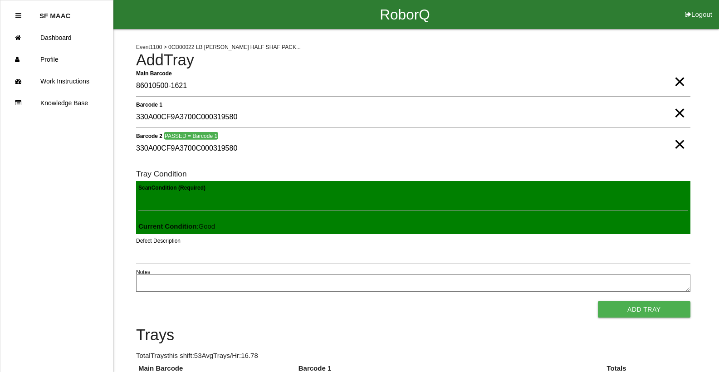
click at [598, 301] on button "Add Tray" at bounding box center [644, 309] width 93 height 16
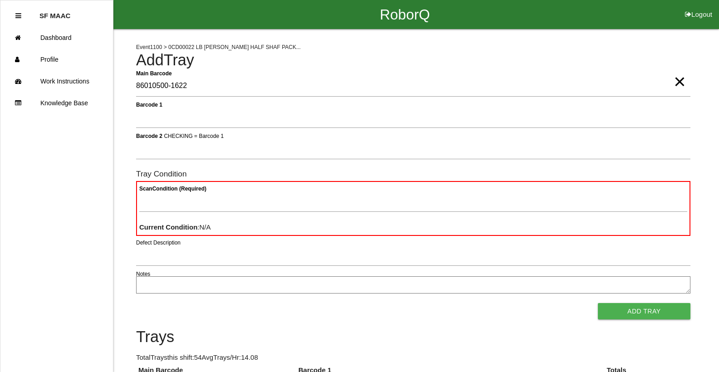
type Barcode "86010500-1622"
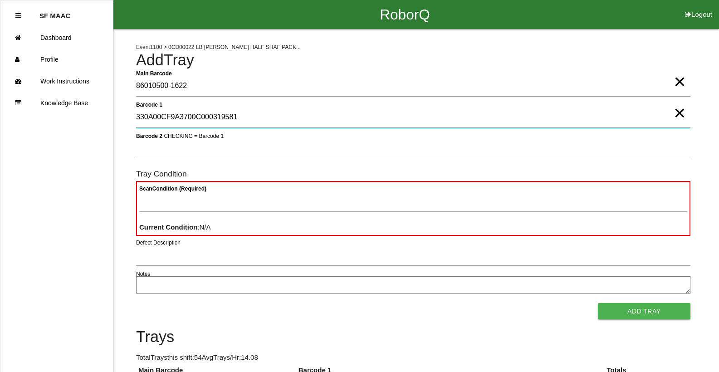
type 1 "330A00CF9A3700C000319581"
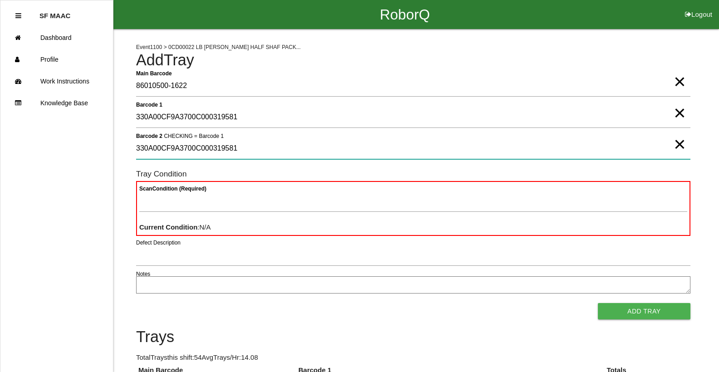
type 2 "330A00CF9A3700C000319581"
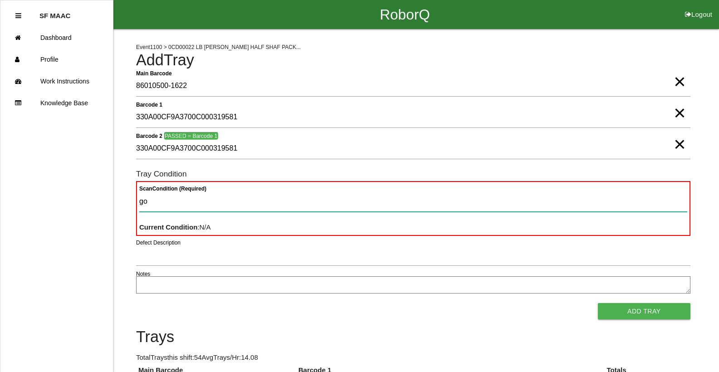
type Condition "goo"
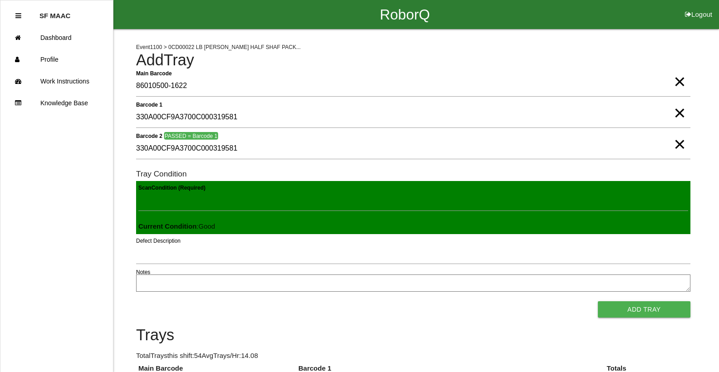
click at [598, 301] on button "Add Tray" at bounding box center [644, 309] width 93 height 16
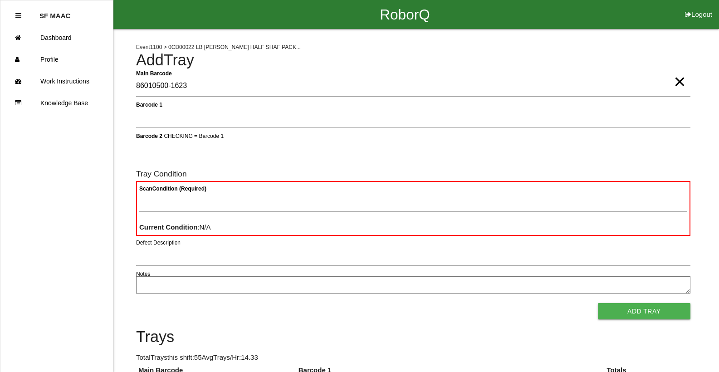
type Barcode "86010500-1623"
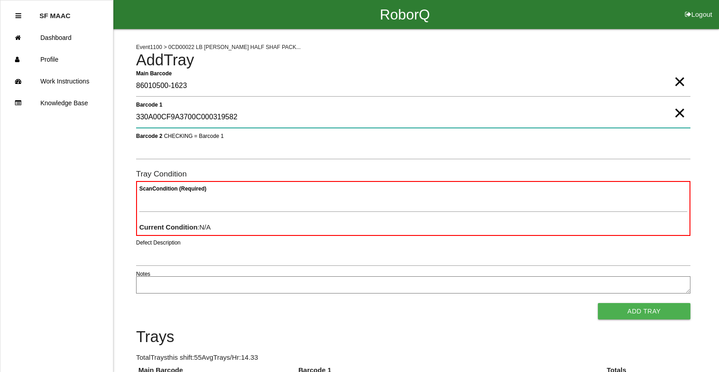
type 1 "330A00CF9A3700C000319582"
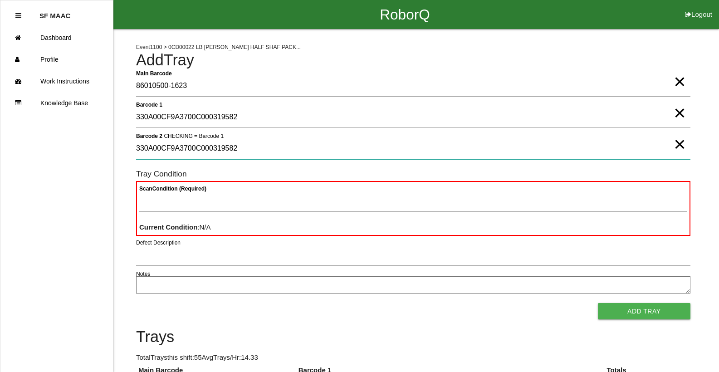
type 2 "330A00CF9A3700C000319582"
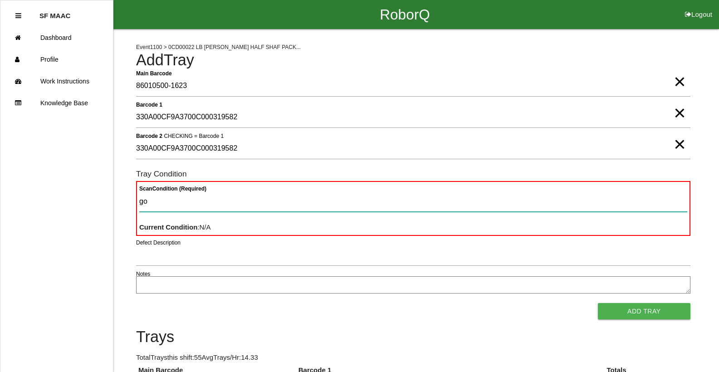
type Condition "goo"
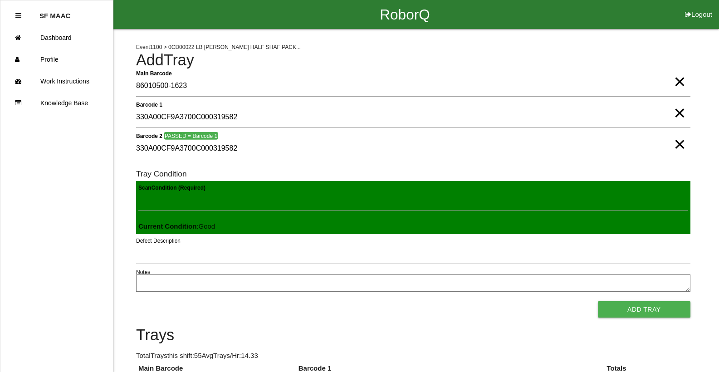
click at [598, 301] on button "Add Tray" at bounding box center [644, 309] width 93 height 16
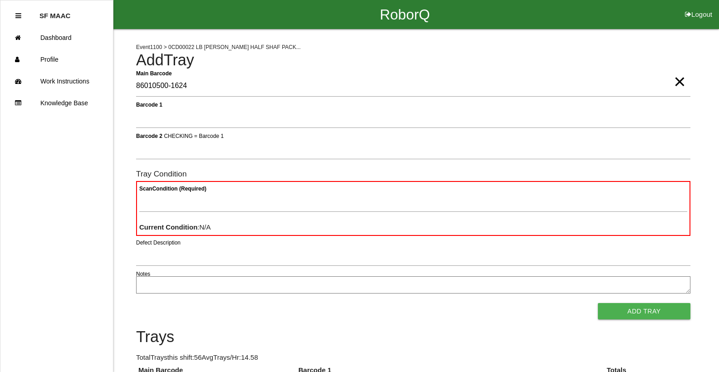
type Barcode "86010500-1624"
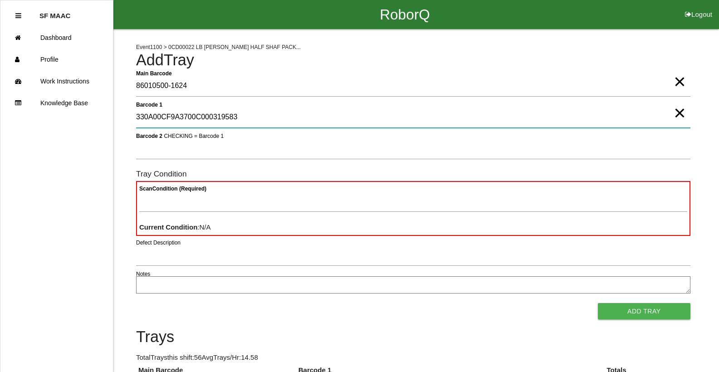
type 1 "330A00CF9A3700C000319583"
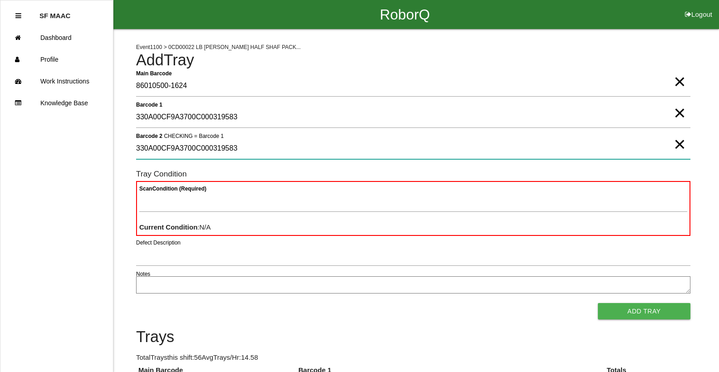
type 2 "330A00CF9A3700C000319583"
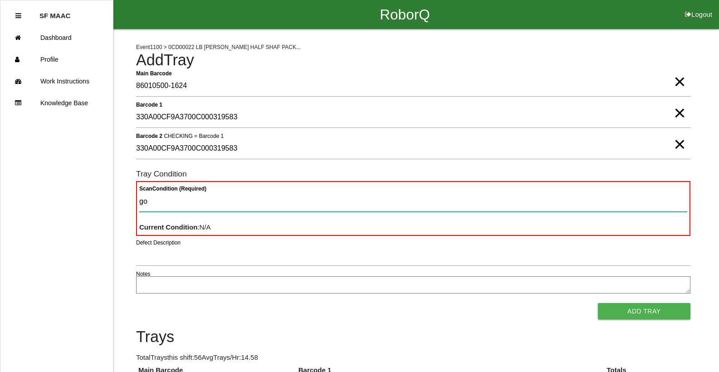
type Condition "goo"
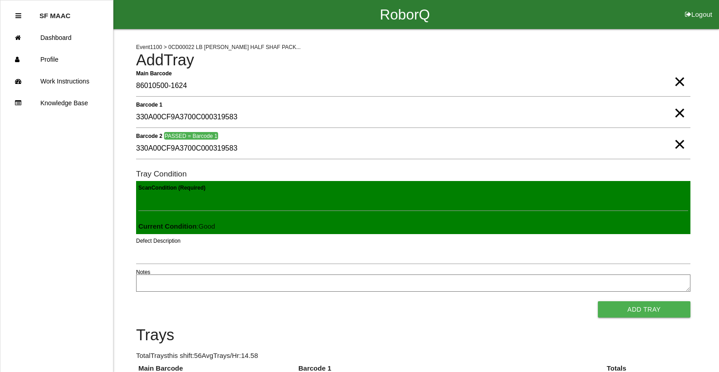
click at [598, 301] on button "Add Tray" at bounding box center [644, 309] width 93 height 16
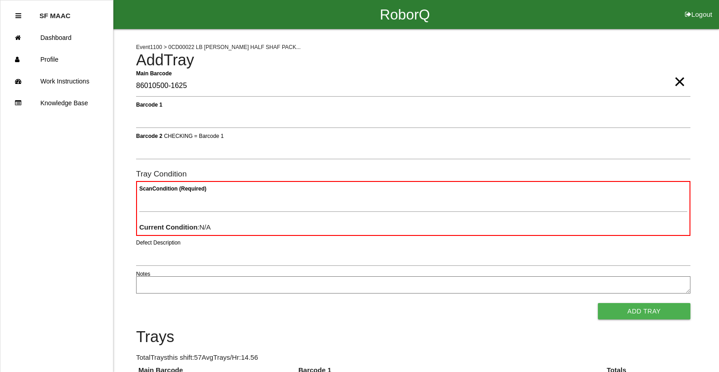
type Barcode "86010500-1625"
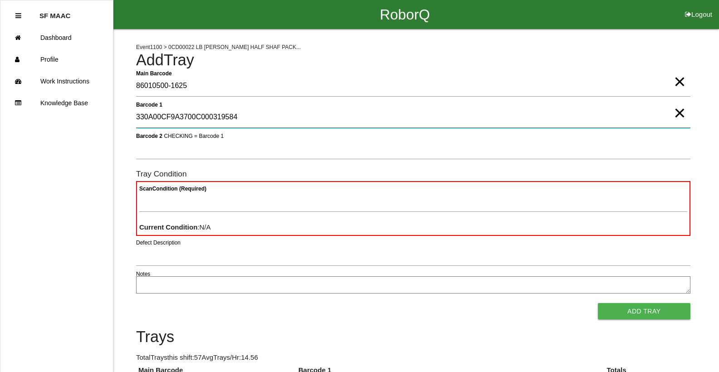
type 1 "330A00CF9A3700C000319584"
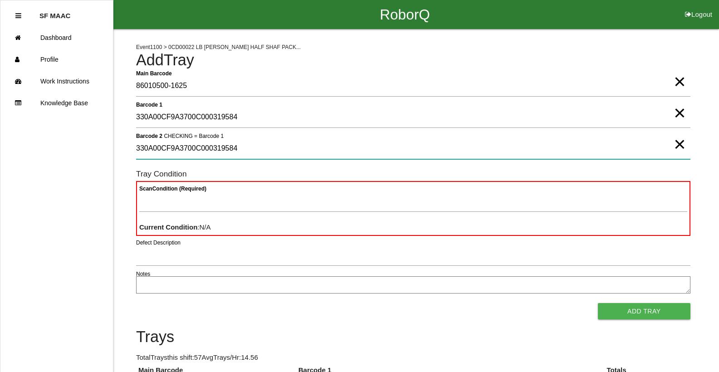
type 2 "330A00CF9A3700C000319584"
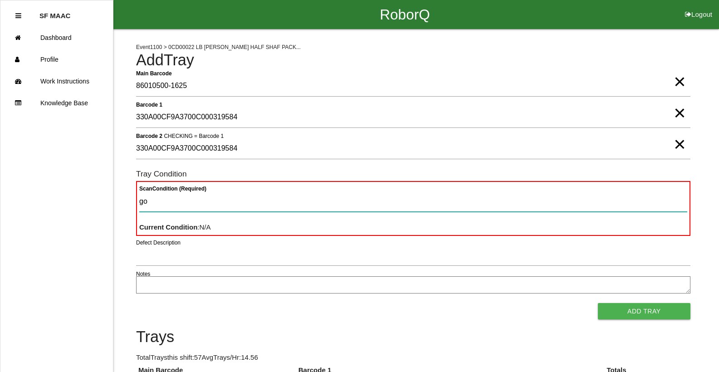
type Condition "goo"
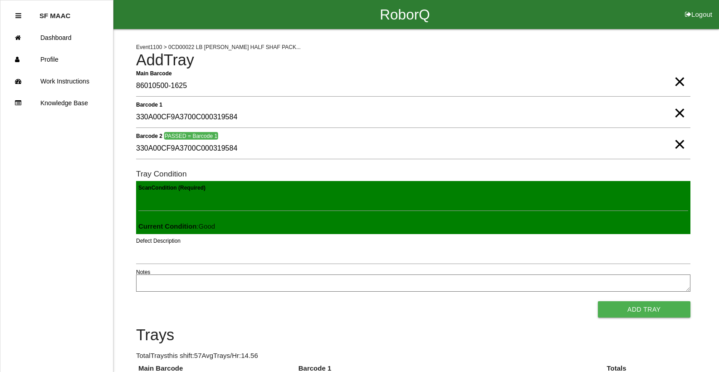
click at [598, 301] on button "Add Tray" at bounding box center [644, 309] width 93 height 16
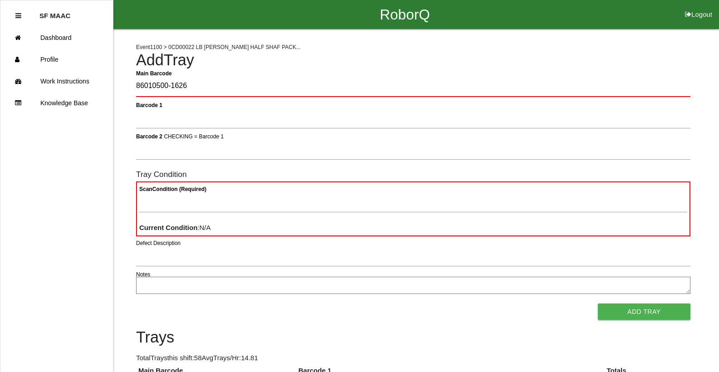
type Barcode "86010500-1626"
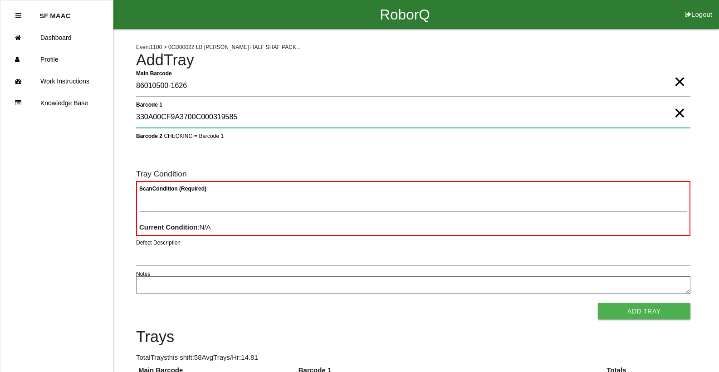
type 1 "330A00CF9A3700C000319585"
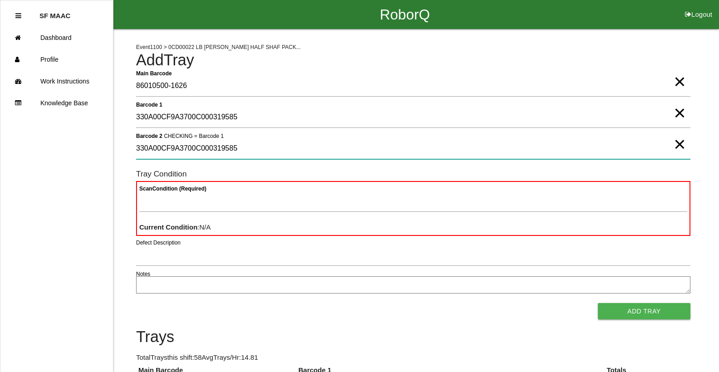
type 2 "330A00CF9A3700C000319585"
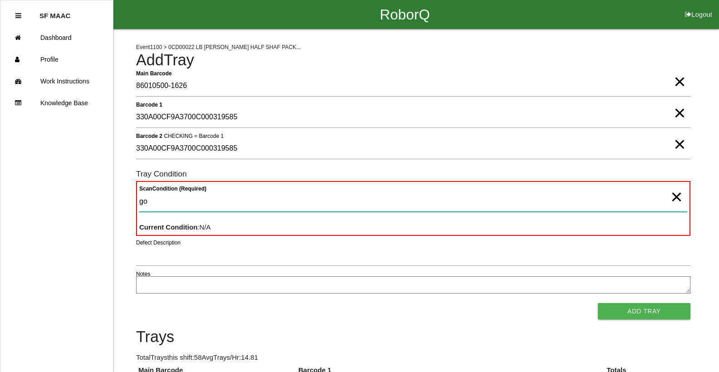
type Condition "goo"
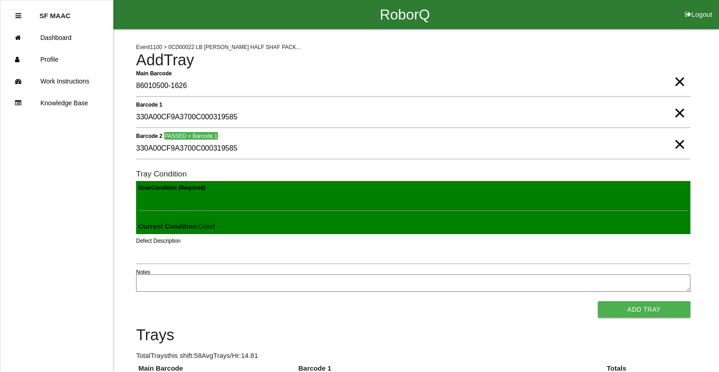
click at [598, 301] on button "Add Tray" at bounding box center [644, 309] width 93 height 16
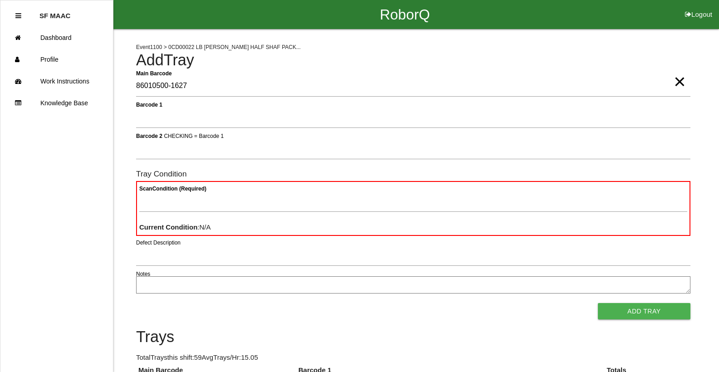
type Barcode "86010500-1627"
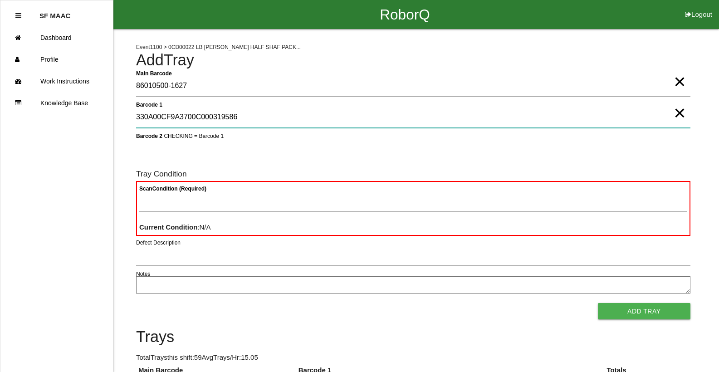
type 1 "330A00CF9A3700C000319586"
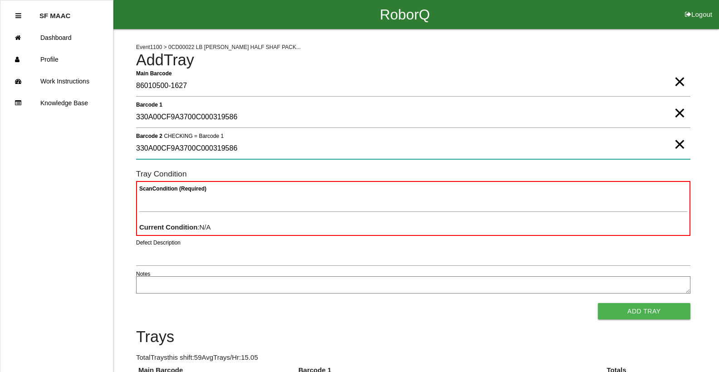
type 2 "330A00CF9A3700C000319586"
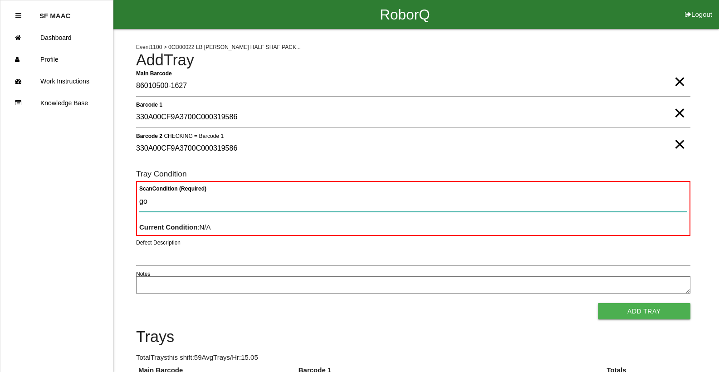
type Condition "goo"
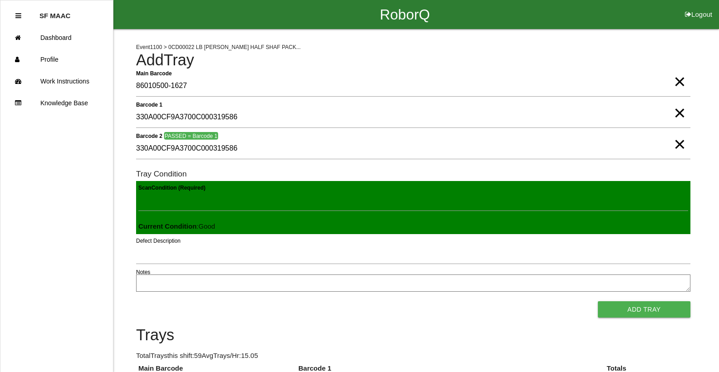
click at [598, 301] on button "Add Tray" at bounding box center [644, 309] width 93 height 16
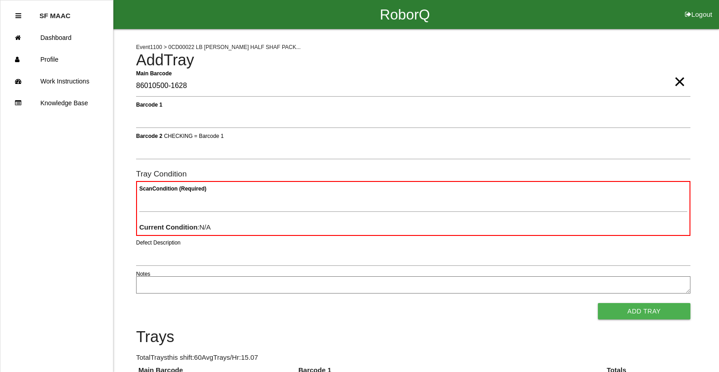
type Barcode "86010500-1628"
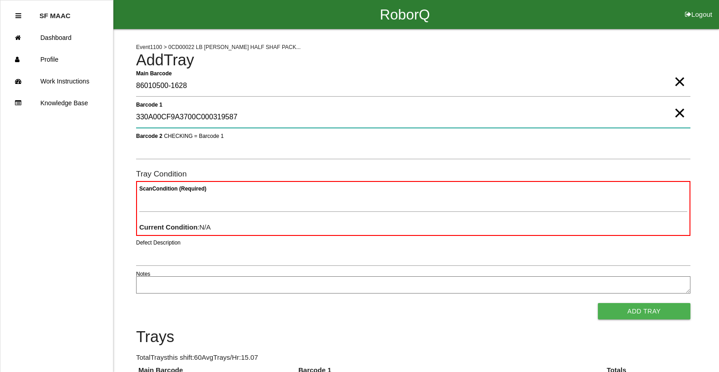
type 1 "330A00CF9A3700C000319587"
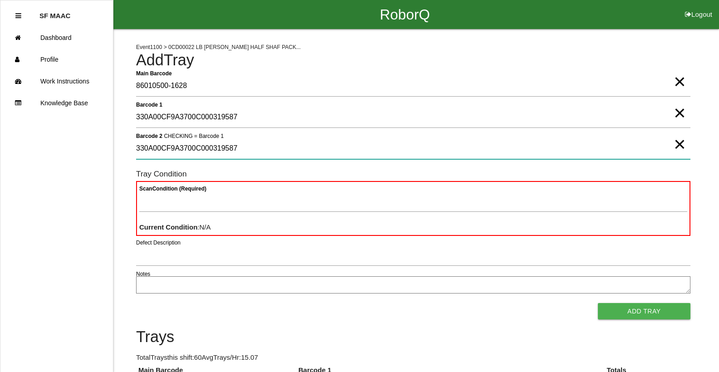
type 2 "330A00CF9A3700C000319587"
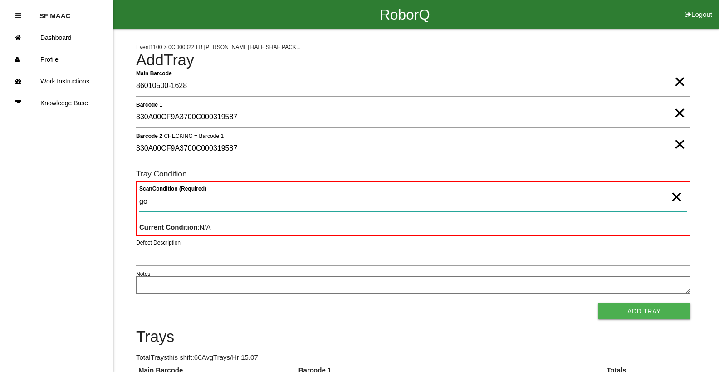
type Condition "goo"
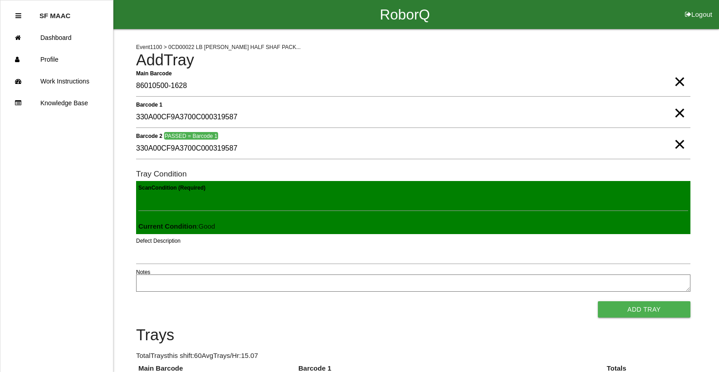
click at [598, 301] on button "Add Tray" at bounding box center [644, 309] width 93 height 16
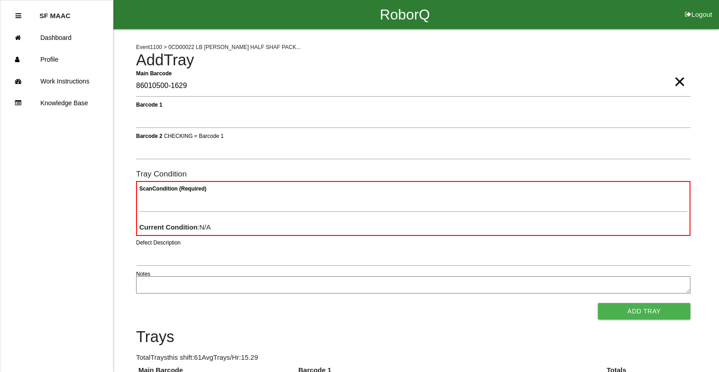
type Barcode "86010500-1629"
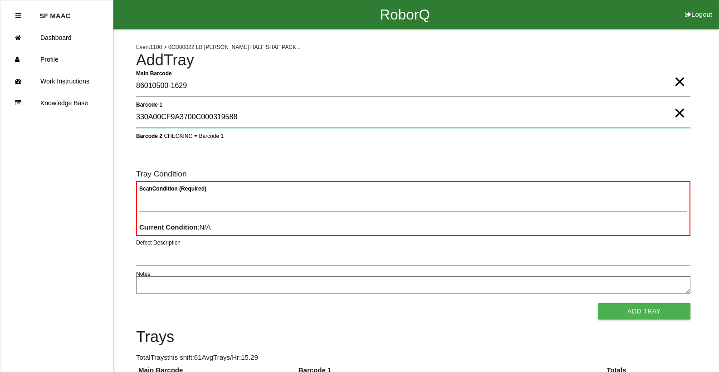
type 1 "330A00CF9A3700C000319588"
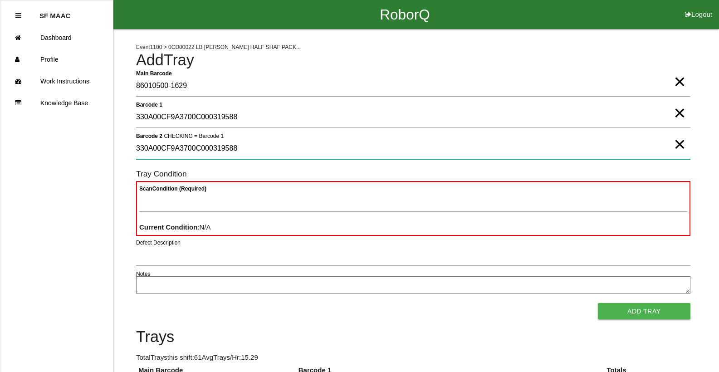
type 2 "330A00CF9A3700C000319588"
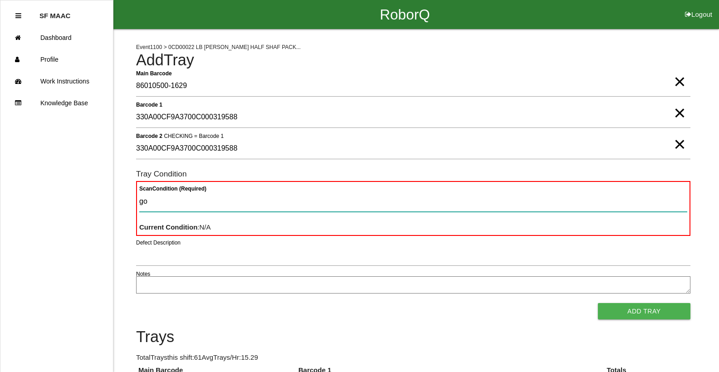
type Condition "goo"
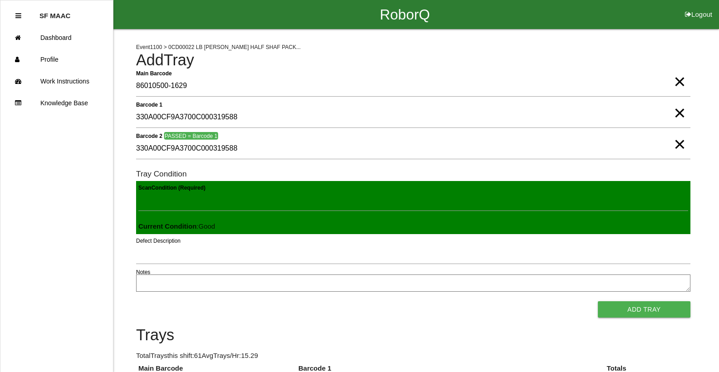
click at [598, 301] on button "Add Tray" at bounding box center [644, 309] width 93 height 16
